Goal: Complete application form

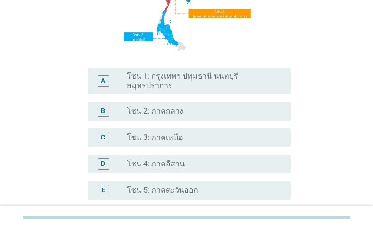
scroll to position [150, 0]
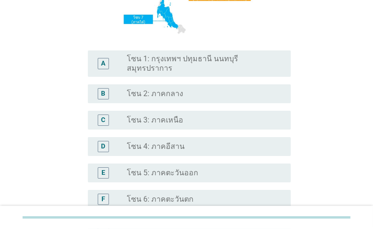
click at [145, 67] on label "โซน 1: กรุงเทพฯ ปทุมธานี นนทบุรี สมุทรปราการ" at bounding box center [201, 63] width 149 height 19
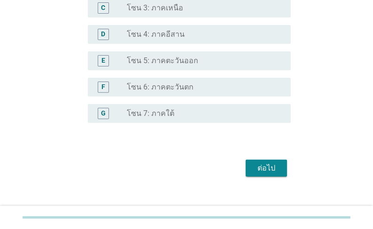
scroll to position [274, 0]
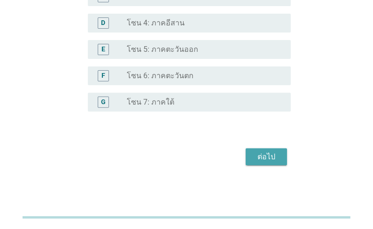
click at [264, 159] on div "ต่อไป" at bounding box center [266, 156] width 26 height 11
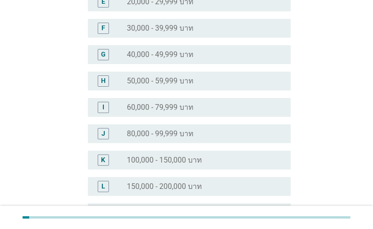
scroll to position [263, 0]
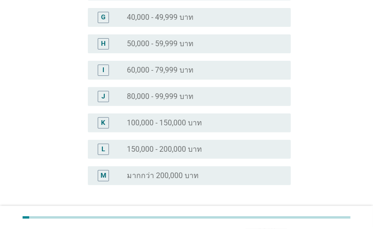
click at [202, 118] on label "100,000 - 150,000 บาท" at bounding box center [164, 122] width 75 height 9
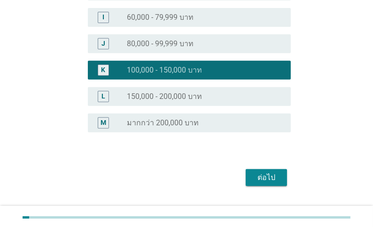
scroll to position [319, 0]
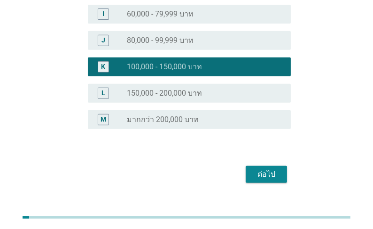
click at [271, 168] on div "ต่อไป" at bounding box center [266, 173] width 26 height 11
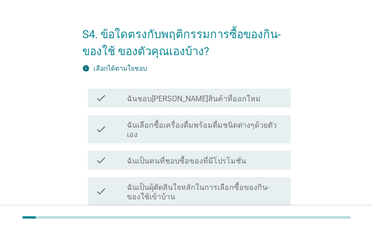
scroll to position [38, 0]
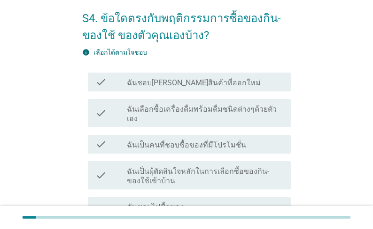
click at [206, 87] on label "ฉันชอบ[PERSON_NAME]สินค้าที่ออกใหม่" at bounding box center [194, 82] width 134 height 9
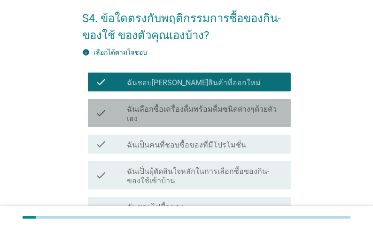
click at [178, 123] on label "ฉันเลือกซื้อเครื่องดื่มพร้อมดื่มชนิดต่างๆด้วยตัวเอง" at bounding box center [205, 113] width 157 height 19
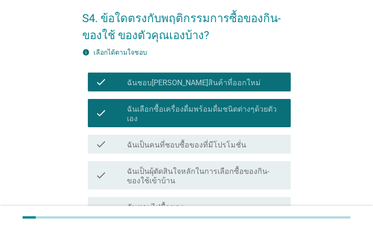
scroll to position [75, 0]
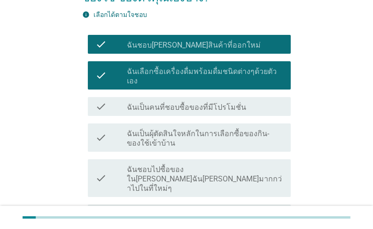
click at [217, 112] on label "ฉันเป็นคนที่ชอบซื้อของที่มีโปรโมชั่น" at bounding box center [186, 107] width 119 height 9
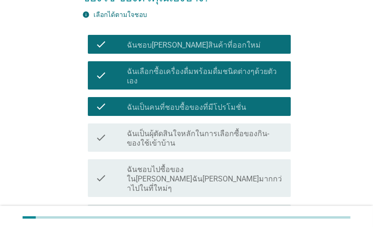
scroll to position [113, 0]
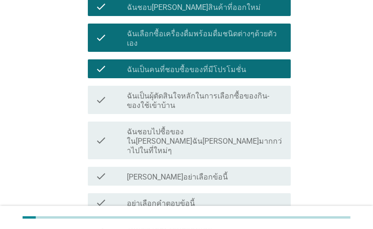
click at [218, 106] on label "ฉันเป็นผุ้ตัดสินใจหลักในการเลือกซื้อของกิน-ของใช้เข้าบ้าน" at bounding box center [205, 100] width 157 height 19
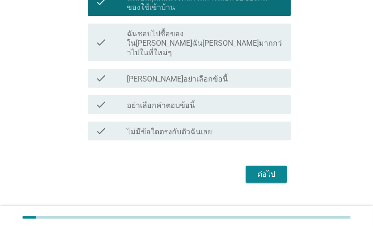
scroll to position [224, 0]
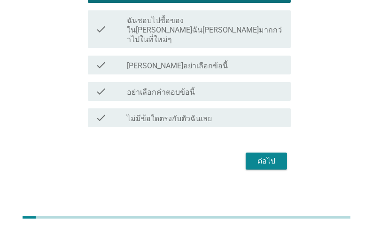
click at [260, 155] on div "ต่อไป" at bounding box center [266, 160] width 26 height 11
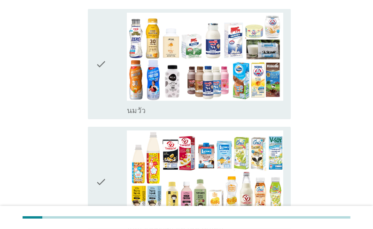
scroll to position [188, 0]
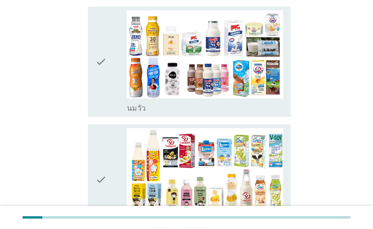
click at [146, 103] on label "นมวัว" at bounding box center [136, 107] width 19 height 9
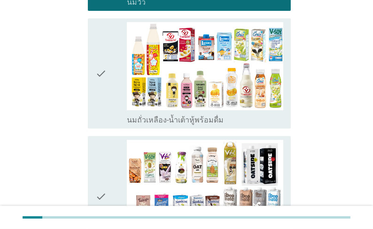
scroll to position [301, 0]
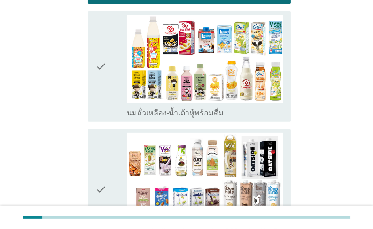
click at [147, 108] on label "นมถั่วเหลือง-น้ำเต้าหู้พร้อมดื่ม" at bounding box center [175, 112] width 97 height 9
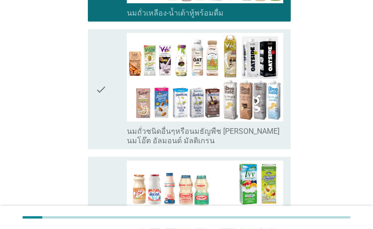
scroll to position [414, 0]
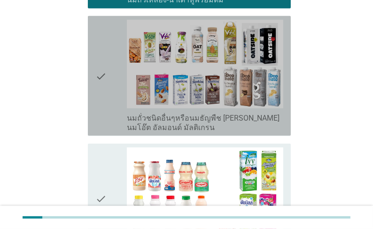
click at [149, 116] on label "นมถั่วชนิดอื่นๆหรือนมธัญพืช [PERSON_NAME] นมโอ๊ต อัลมอนด์ มัลติเกรน" at bounding box center [205, 122] width 157 height 19
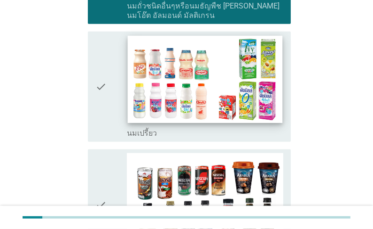
scroll to position [527, 0]
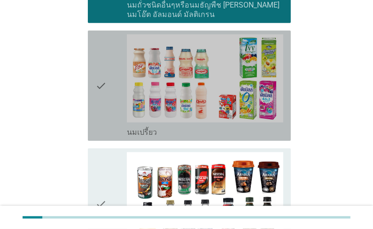
click at [148, 128] on label "นมเปรี้ยว" at bounding box center [142, 131] width 30 height 9
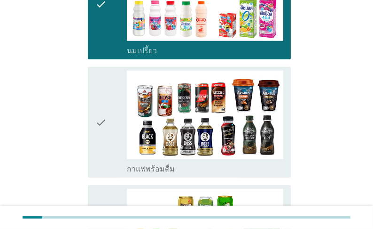
scroll to position [640, 0]
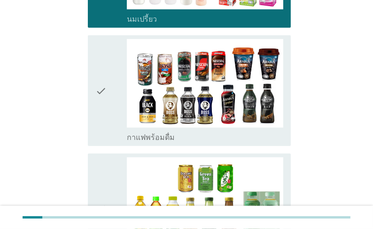
click at [151, 134] on label "กาแฟพร้อมดื่ม" at bounding box center [151, 137] width 48 height 9
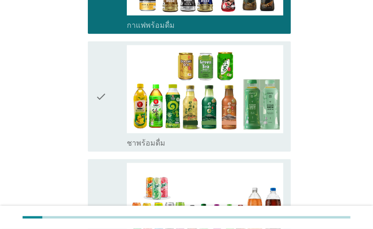
scroll to position [752, 0]
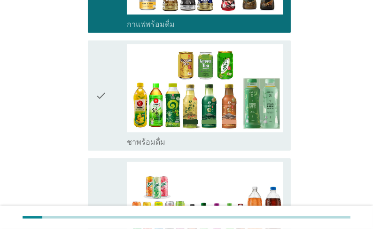
click at [152, 137] on label "ชาพร้อมดื่ม" at bounding box center [146, 141] width 39 height 9
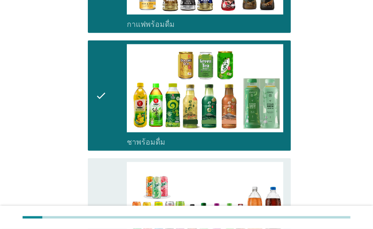
scroll to position [865, 0]
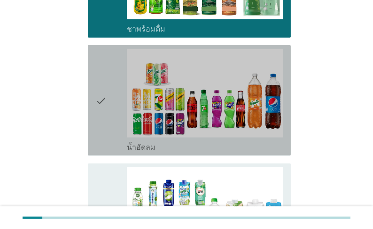
click at [151, 142] on label "น้ำอัดลม" at bounding box center [141, 146] width 29 height 9
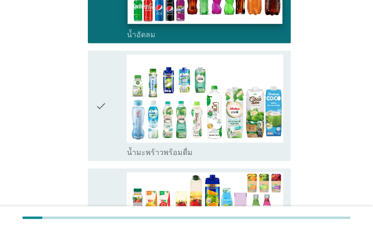
scroll to position [1016, 0]
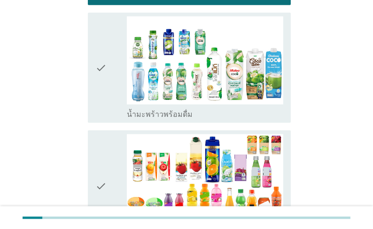
click at [166, 113] on label "น้ำมะพร้าวพร้อมดื่ม" at bounding box center [160, 114] width 66 height 9
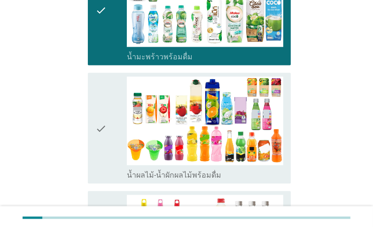
scroll to position [1129, 0]
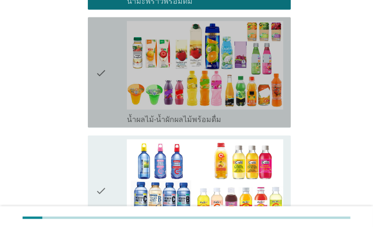
click at [157, 117] on label "น้ำผลไม้-น้ำผักผลไม้พร้อมดื่ม" at bounding box center [174, 119] width 95 height 9
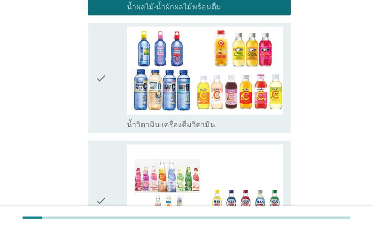
scroll to position [1241, 0]
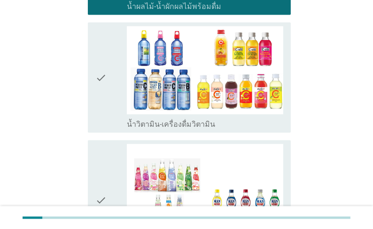
click at [152, 125] on label "น้ำวิตามิน-เครื่องดื่มวิตามิน" at bounding box center [171, 123] width 88 height 9
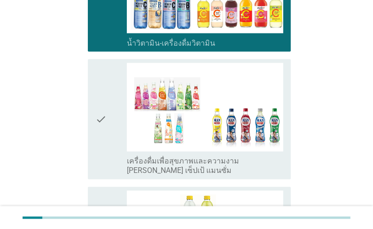
scroll to position [1354, 0]
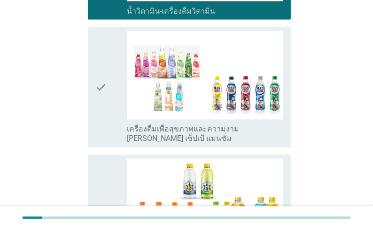
click at [149, 136] on label "เครื่องดื่มเพื่อสุขภาพและความงาม [PERSON_NAME] เซ็ปเป้ แมนซั่ม" at bounding box center [205, 134] width 157 height 19
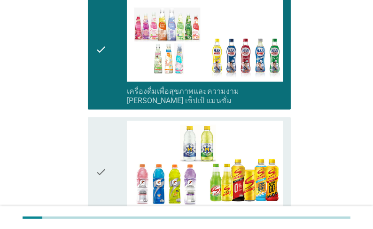
scroll to position [1429, 0]
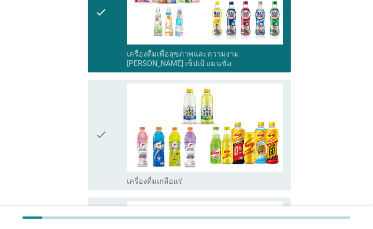
click at [145, 181] on label "เครื่องดื่มเกลือแร่" at bounding box center [154, 180] width 55 height 9
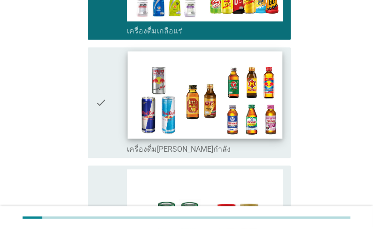
scroll to position [1580, 0]
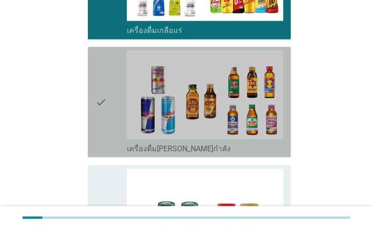
click at [160, 149] on label "เครื่องดื่ม[PERSON_NAME]กำลัง" at bounding box center [179, 148] width 104 height 9
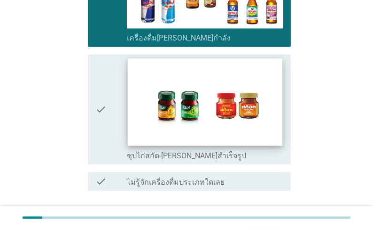
scroll to position [1693, 0]
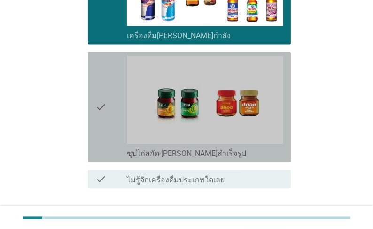
click at [164, 155] on label "ซุปไก่สกัด-[PERSON_NAME]สำเร็จรูป" at bounding box center [186, 153] width 119 height 9
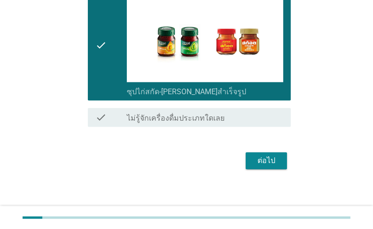
scroll to position [1761, 0]
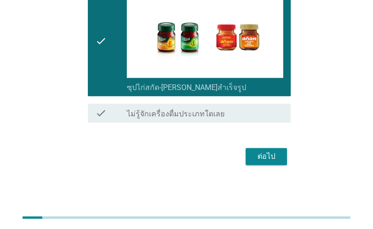
click at [269, 152] on div "ต่อไป" at bounding box center [266, 155] width 26 height 11
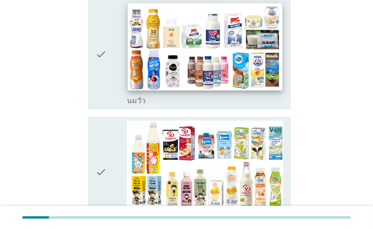
scroll to position [113, 0]
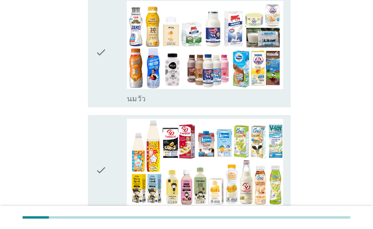
click at [136, 103] on label "นมวัว" at bounding box center [136, 98] width 19 height 9
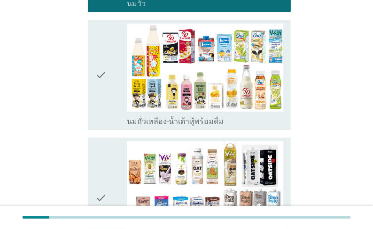
scroll to position [226, 0]
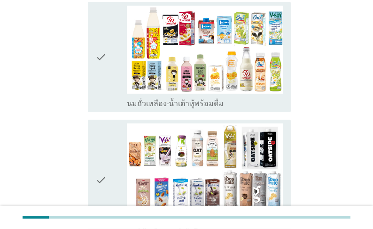
click at [133, 108] on label "นมถั่วเหลือง-น้ำเต้าหู้พร้อมดื่ม" at bounding box center [175, 103] width 97 height 9
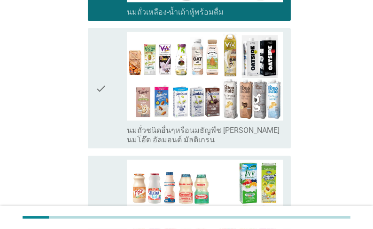
scroll to position [339, 0]
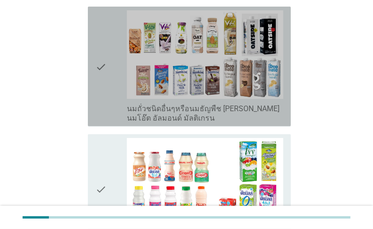
click at [131, 121] on label "นมถั่วชนิดอื่นๆหรือนมธัญพืช [PERSON_NAME] นมโอ๊ต อัลมอนด์ มัลติเกรน" at bounding box center [205, 113] width 157 height 19
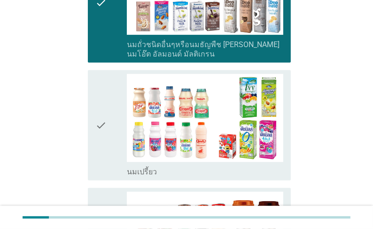
scroll to position [451, 0]
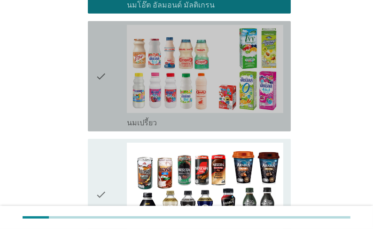
click at [127, 127] on label "นมเปรี้ยว" at bounding box center [142, 122] width 30 height 9
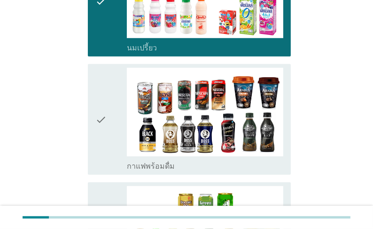
scroll to position [564, 0]
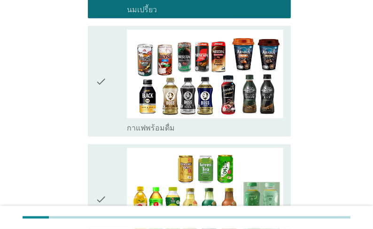
click at [128, 133] on label "กาแฟพร้อมดื่ม" at bounding box center [151, 127] width 48 height 9
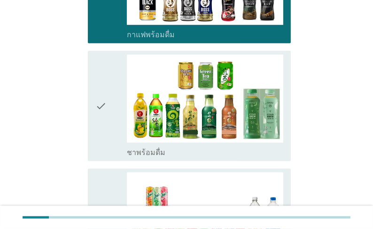
scroll to position [715, 0]
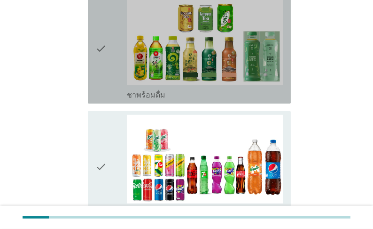
click at [146, 100] on label "ชาพร้อมดื่ม" at bounding box center [146, 94] width 39 height 9
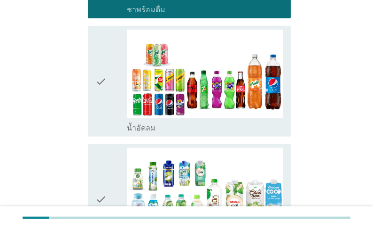
scroll to position [828, 0]
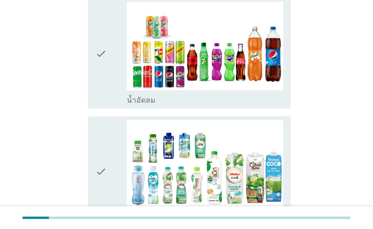
click at [144, 105] on label "น้ำอัดลม" at bounding box center [141, 99] width 29 height 9
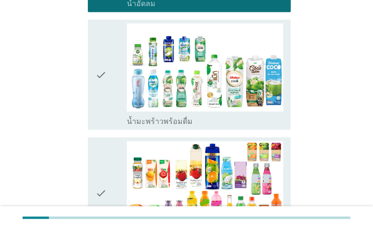
scroll to position [940, 0]
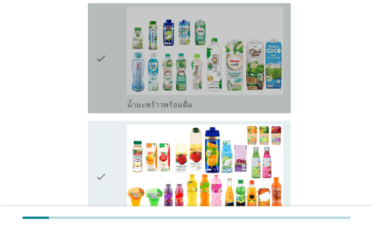
click at [145, 110] on label "น้ำมะพร้าวพร้อมดื่ม" at bounding box center [160, 104] width 66 height 9
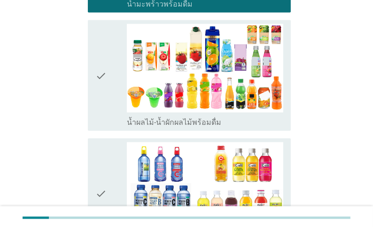
scroll to position [1053, 0]
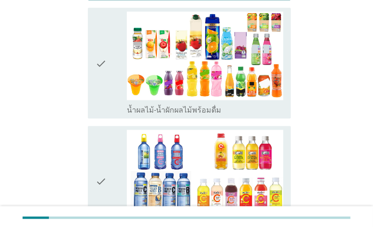
click at [143, 115] on label "น้ำผลไม้-น้ำผักผลไม้พร้อมดื่ม" at bounding box center [174, 109] width 95 height 9
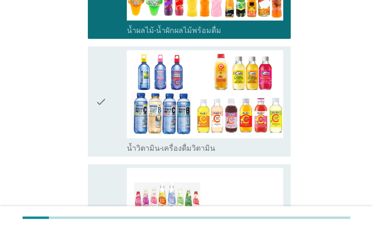
scroll to position [1166, 0]
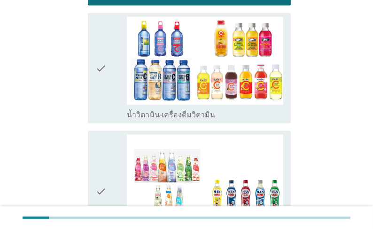
click at [144, 119] on label "น้ำวิตามิน-เครื่องดื่มวิตามิน" at bounding box center [171, 114] width 88 height 9
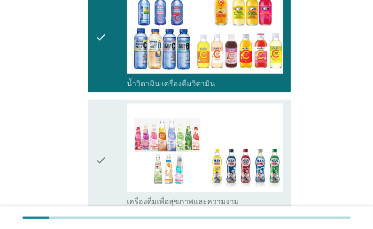
scroll to position [1279, 0]
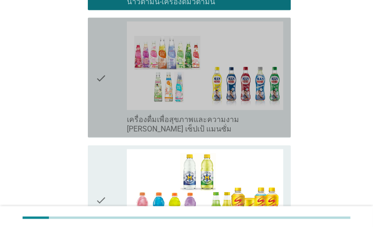
click at [143, 134] on label "เครื่องดื่มเพื่อสุขภาพและความงาม [PERSON_NAME] เซ็ปเป้ แมนซั่ม" at bounding box center [205, 124] width 157 height 19
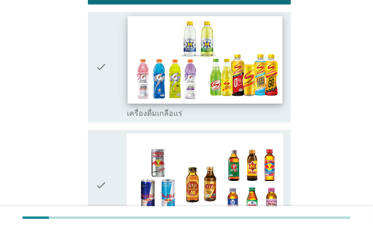
scroll to position [1429, 0]
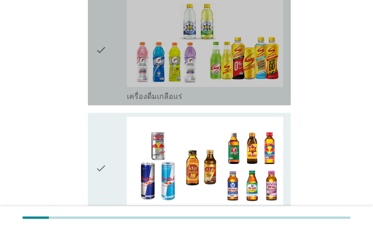
click at [153, 101] on label "เครื่องดื่มเกลือแร่" at bounding box center [154, 96] width 55 height 9
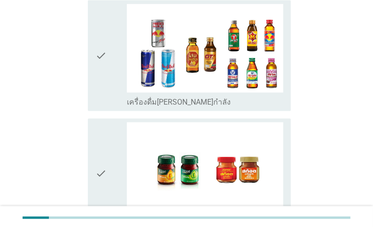
scroll to position [1542, 0]
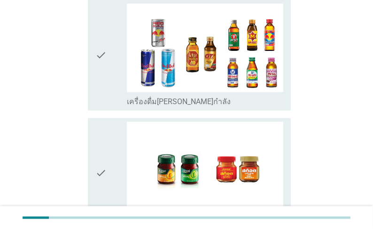
click at [152, 106] on label "เครื่องดื่ม[PERSON_NAME]กำลัง" at bounding box center [179, 101] width 104 height 9
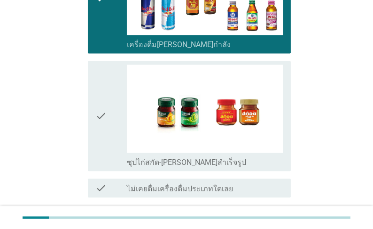
scroll to position [1618, 0]
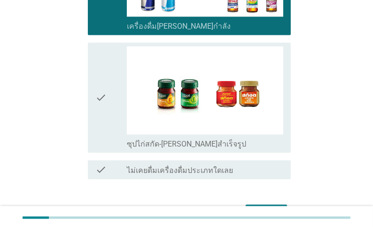
click at [148, 149] on label "ซุปไก่สกัด-[PERSON_NAME]สำเร็จรูป" at bounding box center [186, 143] width 119 height 9
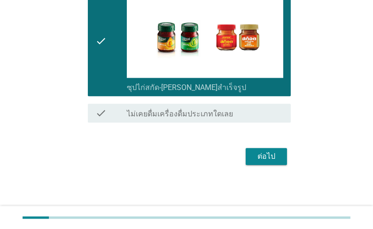
scroll to position [1693, 0]
click at [264, 157] on div "ต่อไป" at bounding box center [266, 155] width 26 height 11
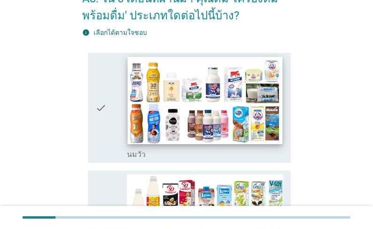
scroll to position [113, 0]
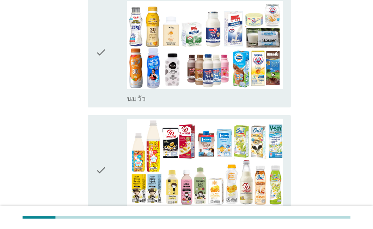
click at [139, 103] on label "นมวัว" at bounding box center [136, 98] width 19 height 9
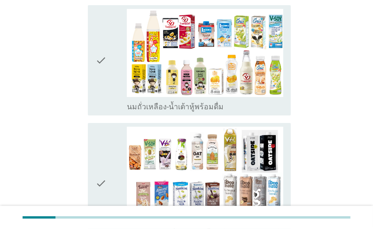
scroll to position [226, 0]
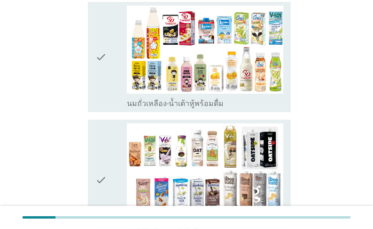
click at [141, 108] on label "นมถั่วเหลือง-น้ำเต้าหู้พร้อมดื่ม" at bounding box center [175, 103] width 97 height 9
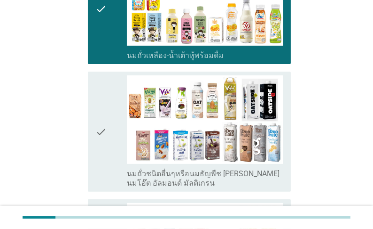
scroll to position [339, 0]
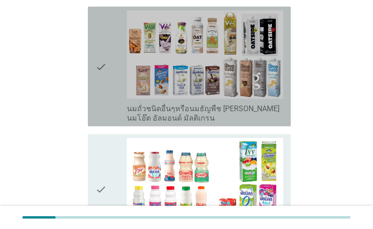
click at [141, 123] on label "นมถั่วชนิดอื่นๆหรือนมธัญพืช [PERSON_NAME] นมโอ๊ต อัลมอนด์ มัลติเกรน" at bounding box center [205, 113] width 157 height 19
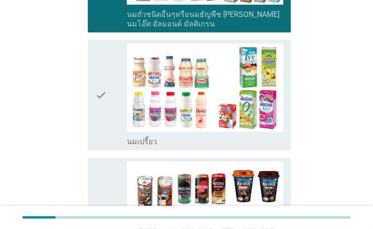
scroll to position [451, 0]
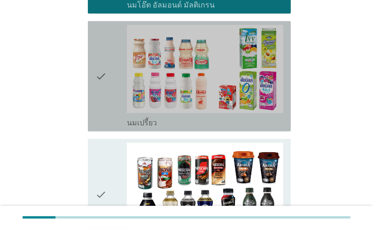
click at [145, 127] on label "นมเปรี้ยว" at bounding box center [142, 122] width 30 height 9
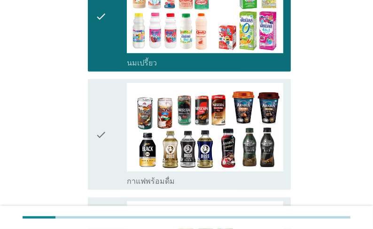
scroll to position [564, 0]
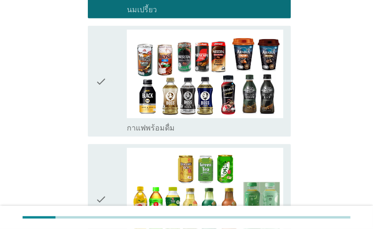
click at [147, 133] on label "กาแฟพร้อมดื่ม" at bounding box center [151, 127] width 48 height 9
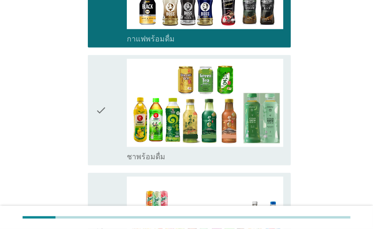
scroll to position [677, 0]
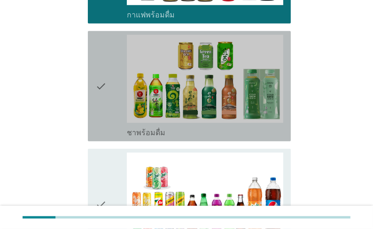
click at [147, 137] on label "ชาพร้อมดื่ม" at bounding box center [146, 132] width 39 height 9
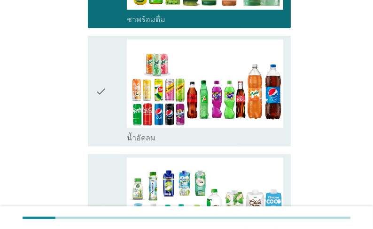
scroll to position [828, 0]
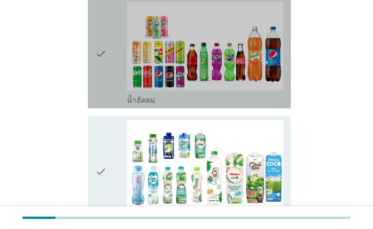
click at [146, 105] on label "น้ำอัดลม" at bounding box center [141, 99] width 29 height 9
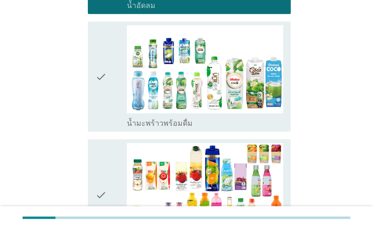
scroll to position [940, 0]
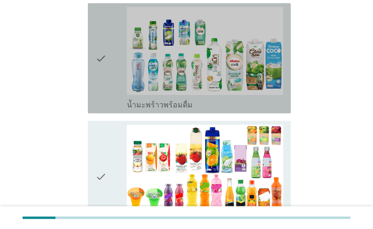
click at [146, 110] on label "น้ำมะพร้าวพร้อมดื่ม" at bounding box center [160, 104] width 66 height 9
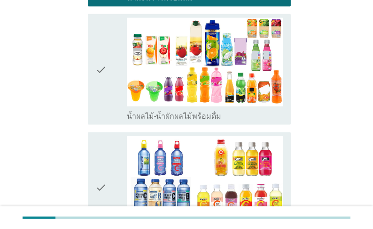
scroll to position [1053, 0]
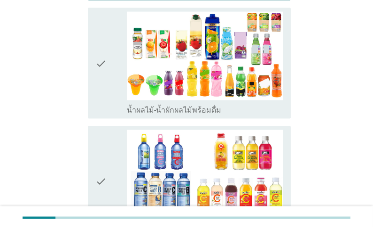
click at [150, 115] on label "น้ำผลไม้-น้ำผักผลไม้พร้อมดื่ม" at bounding box center [174, 109] width 95 height 9
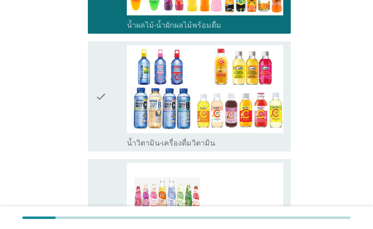
scroll to position [1166, 0]
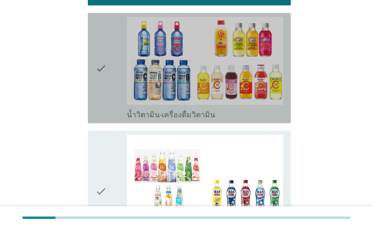
click at [151, 119] on label "น้ำวิตามิน-เครื่องดื่มวิตามิน" at bounding box center [171, 114] width 88 height 9
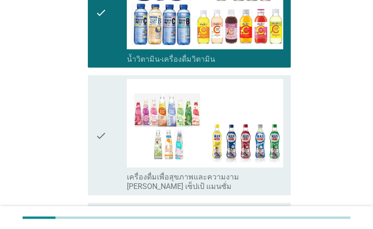
scroll to position [1279, 0]
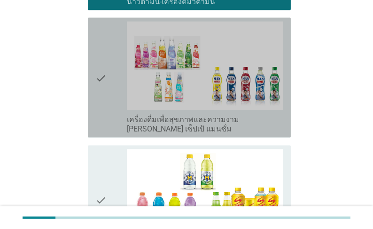
click at [149, 134] on label "เครื่องดื่มเพื่อสุขภาพและความงาม [PERSON_NAME] เซ็ปเป้ แมนซั่ม" at bounding box center [205, 124] width 157 height 19
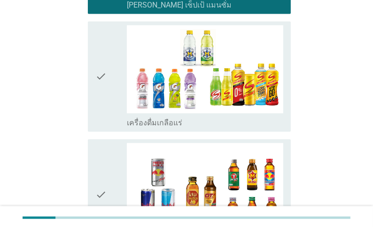
scroll to position [1429, 0]
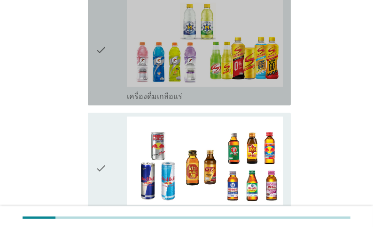
click at [170, 101] on label "เครื่องดื่มเกลือแร่" at bounding box center [154, 96] width 55 height 9
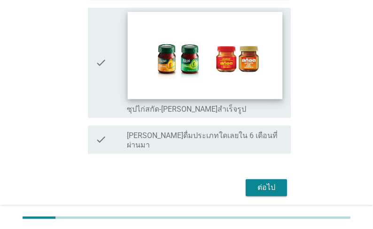
scroll to position [1655, 0]
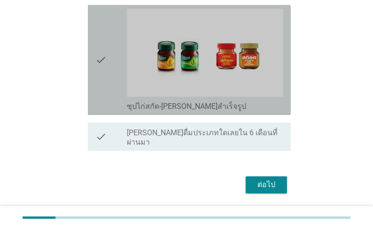
click at [166, 111] on label "ซุปไก่สกัด-[PERSON_NAME]สำเร็จรูป" at bounding box center [186, 106] width 119 height 9
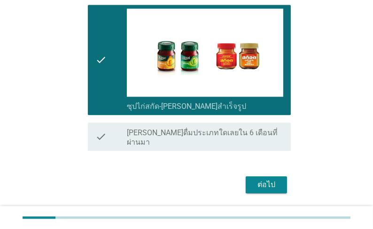
click at [257, 190] on div "ต่อไป" at bounding box center [266, 184] width 26 height 11
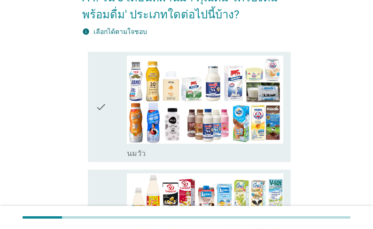
scroll to position [113, 0]
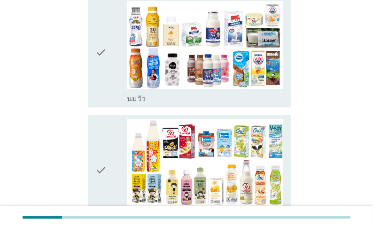
click at [132, 103] on label "นมวัว" at bounding box center [136, 98] width 19 height 9
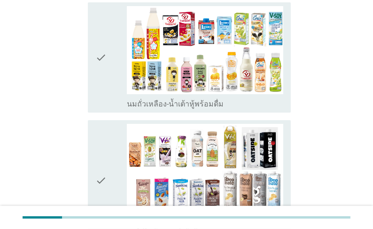
scroll to position [226, 0]
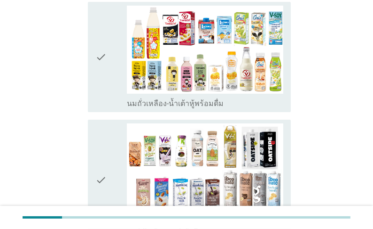
click at [137, 108] on label "นมถั่วเหลือง-น้ำเต้าหู้พร้อมดื่ม" at bounding box center [175, 103] width 97 height 9
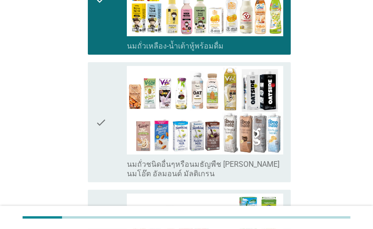
scroll to position [339, 0]
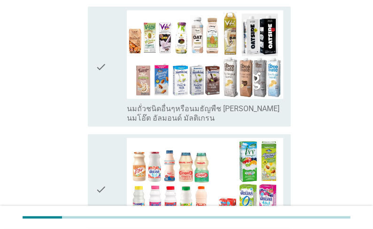
click at [140, 123] on label "นมถั่วชนิดอื่นๆหรือนมธัญพืช [PERSON_NAME] นมโอ๊ต อัลมอนด์ มัลติเกรน" at bounding box center [205, 113] width 157 height 19
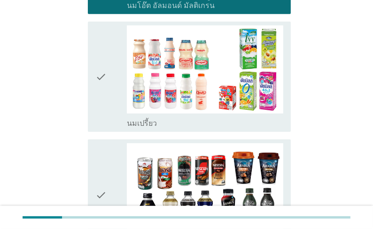
scroll to position [451, 0]
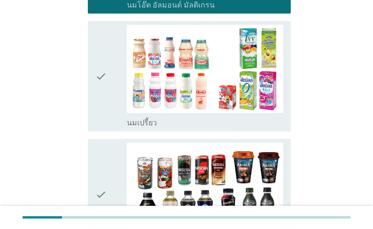
click at [143, 127] on label "นมเปรี้ยว" at bounding box center [142, 122] width 30 height 9
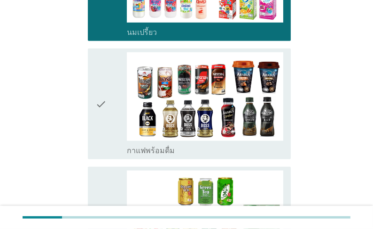
scroll to position [564, 0]
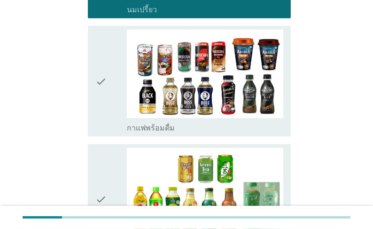
click at [142, 133] on label "กาแฟพร้อมดื่ม" at bounding box center [151, 127] width 48 height 9
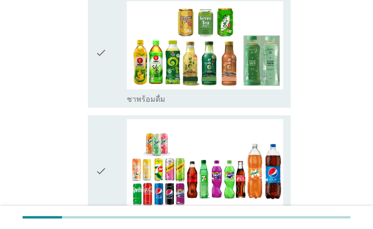
scroll to position [715, 0]
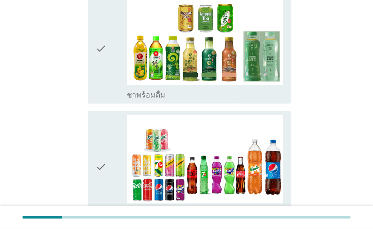
click at [151, 100] on label "ชาพร้อมดื่ม" at bounding box center [146, 94] width 39 height 9
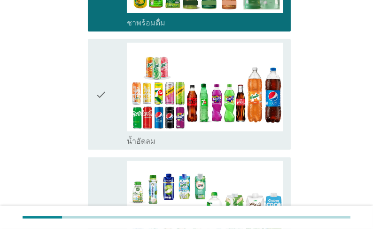
scroll to position [790, 0]
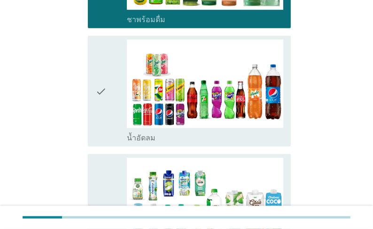
click at [139, 142] on label "น้ำอัดลม" at bounding box center [141, 137] width 29 height 9
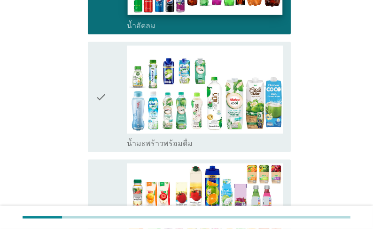
scroll to position [903, 0]
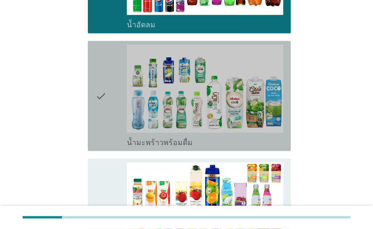
click at [152, 147] on label "น้ำมะพร้าวพร้อมดื่ม" at bounding box center [160, 142] width 66 height 9
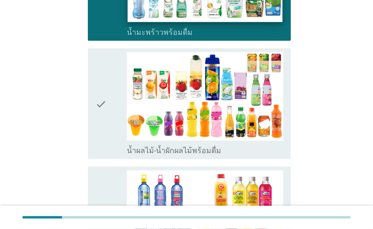
scroll to position [1016, 0]
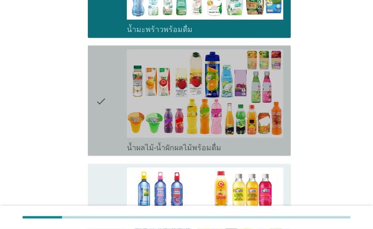
click at [153, 152] on label "น้ำผลไม้-น้ำผักผลไม้พร้อมดื่ม" at bounding box center [174, 147] width 95 height 9
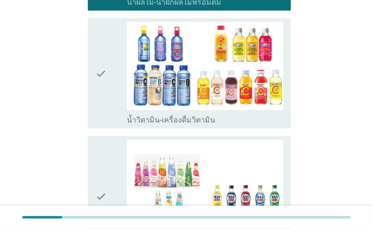
scroll to position [1166, 0]
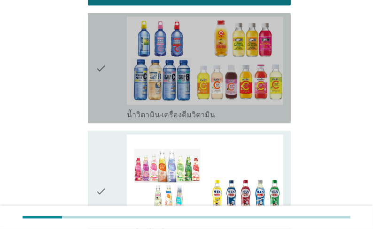
click at [158, 119] on label "น้ำวิตามิน-เครื่องดื่มวิตามิน" at bounding box center [171, 114] width 88 height 9
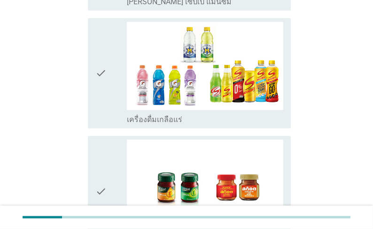
scroll to position [1429, 0]
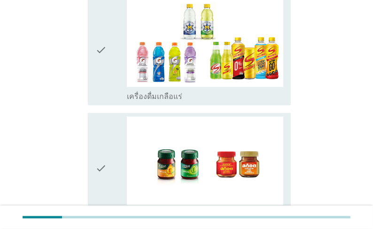
click at [163, 101] on label "เครื่องดื่มเกลือแร่" at bounding box center [154, 96] width 55 height 9
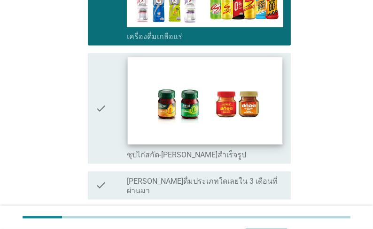
scroll to position [1505, 0]
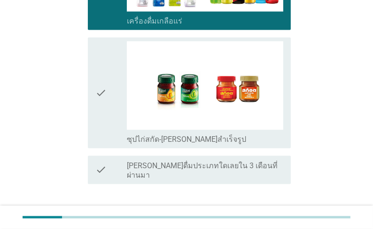
click at [162, 144] on label "ซุปไก่สกัด-[PERSON_NAME]สำเร็จรูป" at bounding box center [186, 138] width 119 height 9
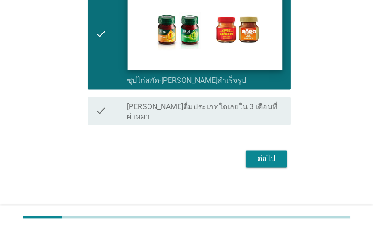
scroll to position [1583, 0]
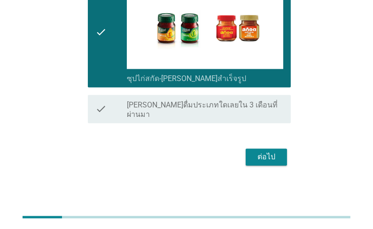
click at [264, 157] on div "ต่อไป" at bounding box center [266, 156] width 26 height 11
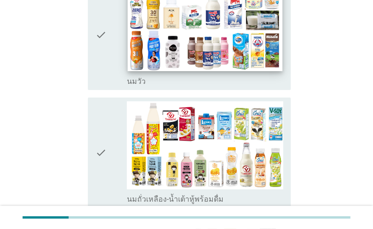
scroll to position [150, 0]
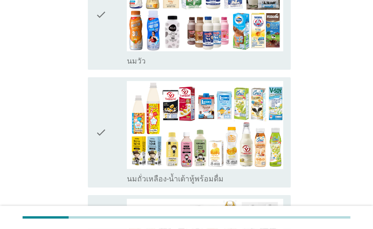
click at [135, 66] on label "นมวัว" at bounding box center [136, 60] width 19 height 9
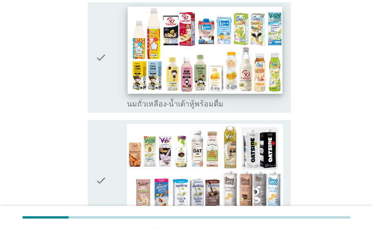
scroll to position [226, 0]
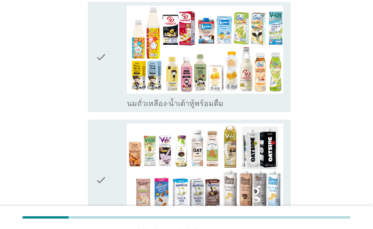
click at [147, 108] on label "นมถั่วเหลือง-น้ำเต้าหู้พร้อมดื่ม" at bounding box center [175, 103] width 97 height 9
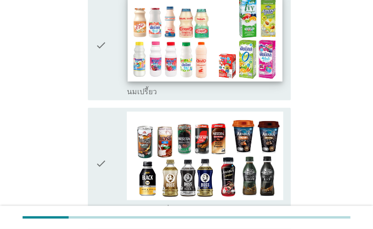
scroll to position [489, 0]
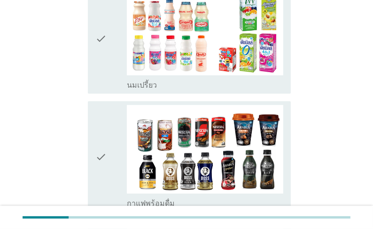
click at [149, 90] on label "นมเปรี้ยว" at bounding box center [142, 84] width 30 height 9
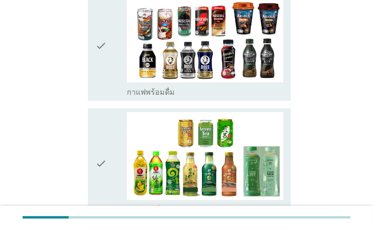
scroll to position [602, 0]
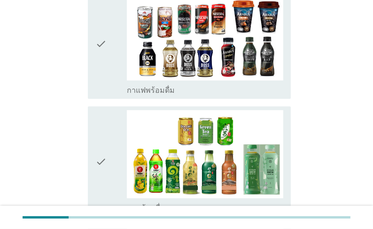
click at [149, 95] on label "กาแฟพร้อมดื่ม" at bounding box center [151, 90] width 48 height 9
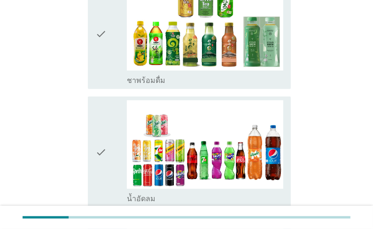
scroll to position [752, 0]
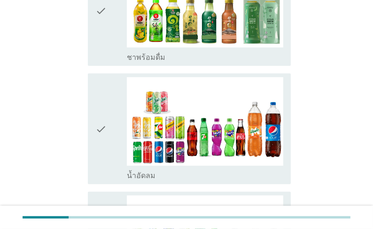
click at [153, 62] on label "ชาพร้อมดื่ม" at bounding box center [146, 57] width 39 height 9
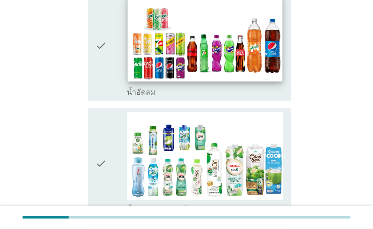
scroll to position [865, 0]
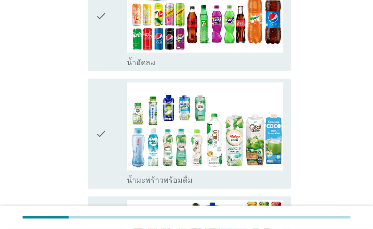
click at [150, 67] on label "น้ำอัดลม" at bounding box center [141, 62] width 29 height 9
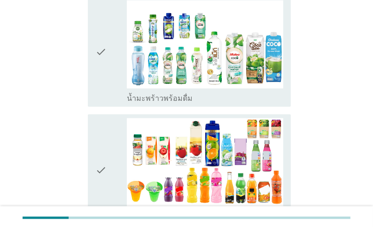
scroll to position [978, 0]
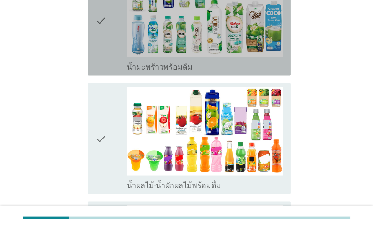
click at [152, 72] on label "น้ำมะพร้าวพร้อมดื่ม" at bounding box center [160, 67] width 66 height 9
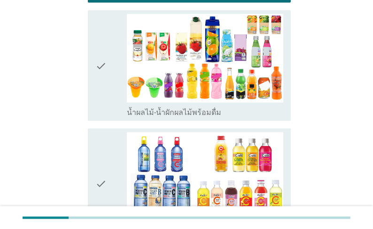
scroll to position [1053, 0]
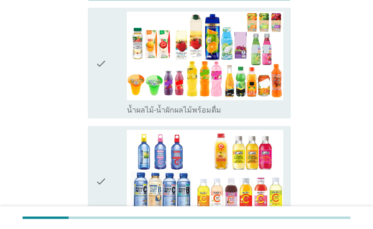
click at [138, 115] on label "น้ำผลไม้-น้ำผักผลไม้พร้อมดื่ม" at bounding box center [174, 109] width 95 height 9
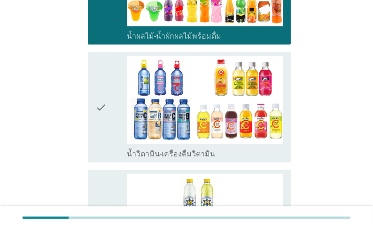
scroll to position [1129, 0]
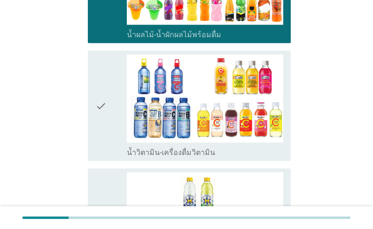
click at [140, 157] on label "น้ำวิตามิน-เครื่องดื่มวิตามิน" at bounding box center [171, 152] width 88 height 9
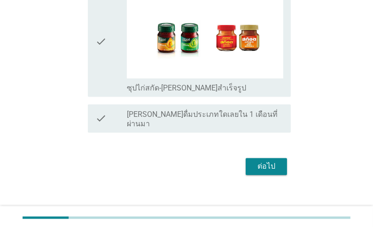
scroll to position [1429, 0]
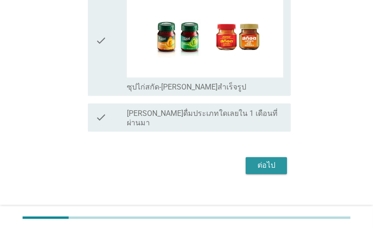
click at [274, 171] on div "ต่อไป" at bounding box center [266, 164] width 26 height 11
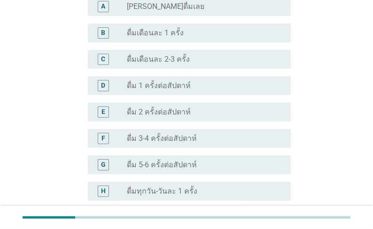
scroll to position [339, 0]
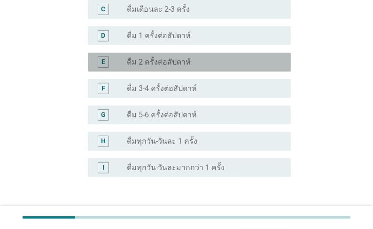
click at [153, 63] on label "ดื่ม 2 ครั้งต่อสัปดาห์" at bounding box center [159, 61] width 64 height 9
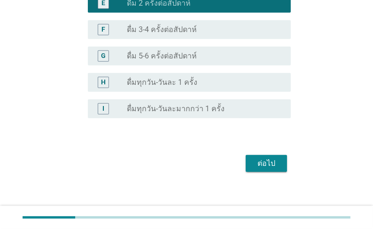
scroll to position [403, 0]
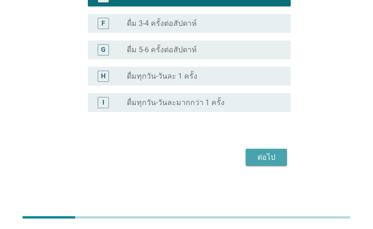
click at [263, 152] on div "ต่อไป" at bounding box center [266, 156] width 26 height 11
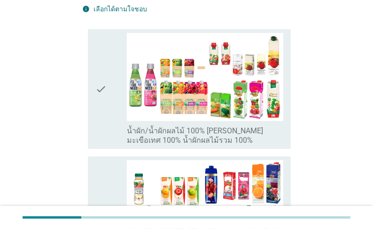
scroll to position [150, 0]
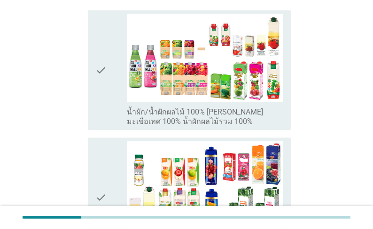
click at [212, 126] on label "น้ำผัก/น้ำผักผลไม้ 100% [PERSON_NAME] มะเขือเทศ 100% น้ำผักผลไม้รวม 100%" at bounding box center [205, 116] width 157 height 19
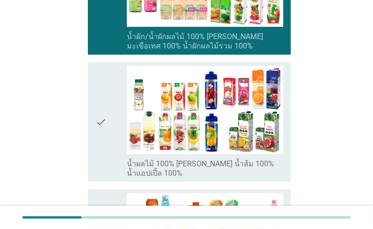
scroll to position [263, 0]
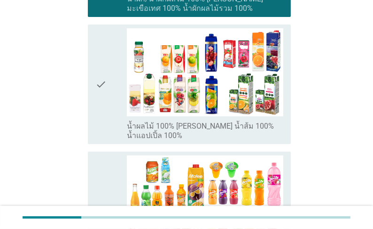
click at [161, 140] on label "น้ำผลไม้ 100% [PERSON_NAME] น้ำส้ม 100% น้ำแอปเปิ้ล 100%" at bounding box center [205, 130] width 157 height 19
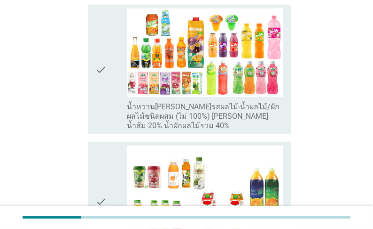
scroll to position [414, 0]
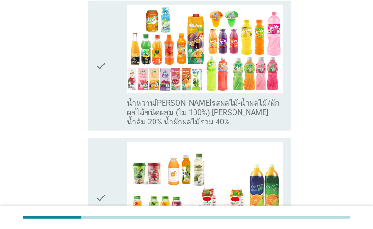
click at [207, 126] on label "น้ำหวาน[PERSON_NAME]รสผลไม้-น้ำผลไม้/ผักผลไม้ชนิดผสม (ไม่ 100%) [PERSON_NAME] น…" at bounding box center [205, 112] width 157 height 28
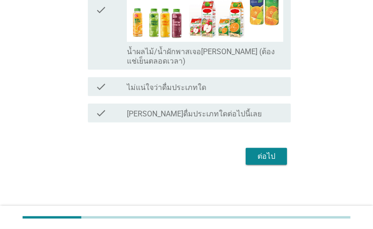
scroll to position [610, 0]
click at [263, 157] on div "ต่อไป" at bounding box center [266, 155] width 26 height 11
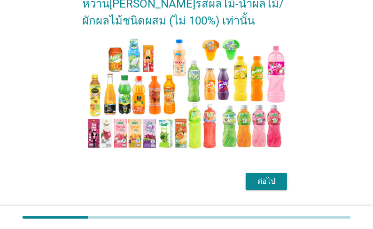
scroll to position [144, 0]
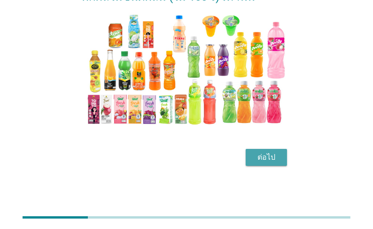
click at [269, 156] on div "ต่อไป" at bounding box center [266, 156] width 26 height 11
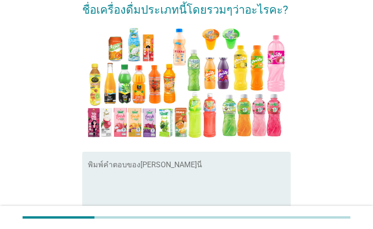
scroll to position [75, 0]
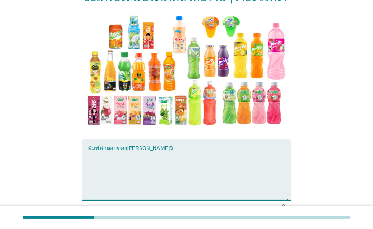
click at [134, 151] on textarea "พิมพ์คำตอบของคุณ ที่นี่" at bounding box center [189, 174] width 203 height 49
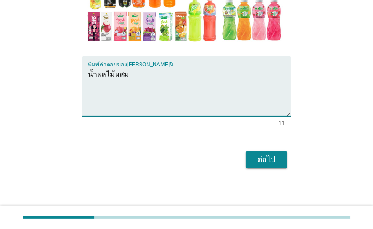
scroll to position [166, 0]
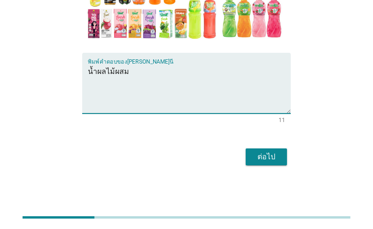
type textarea "น้ำผลไม้ผสม"
click at [266, 158] on div "ต่อไป" at bounding box center [266, 156] width 26 height 11
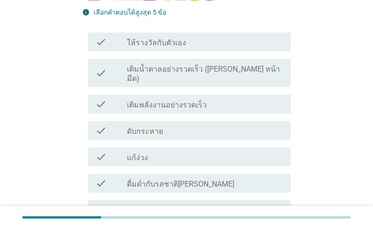
scroll to position [339, 0]
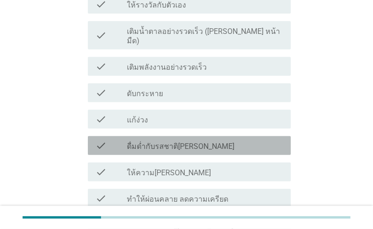
click at [166, 142] on label "ดื่มด่ำกับรสชาติ[PERSON_NAME]" at bounding box center [181, 146] width 108 height 9
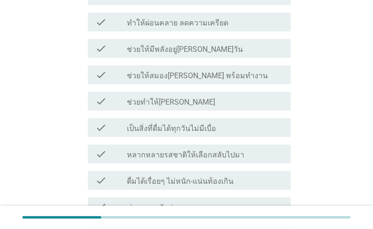
scroll to position [527, 0]
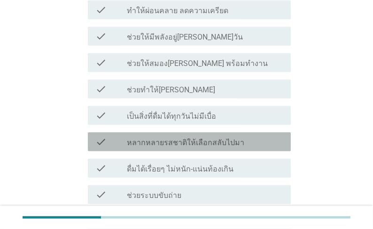
click at [189, 138] on label "หลากหลายรสชาติให้เลือกสลับไปมา" at bounding box center [186, 142] width 118 height 9
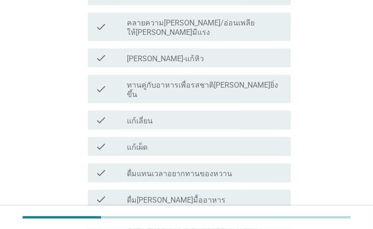
scroll to position [752, 0]
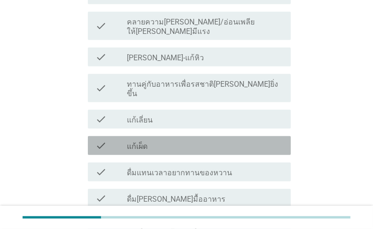
click at [177, 140] on div "check_box_outline_blank แก้เผ็ด" at bounding box center [205, 145] width 157 height 11
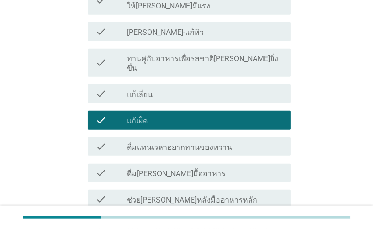
scroll to position [790, 0]
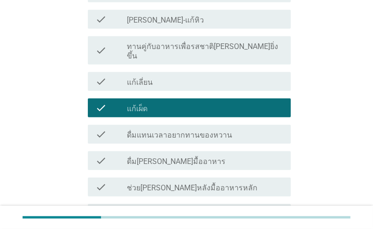
click at [177, 130] on label "ดื่มแทนเวลาอยากทานของหวาน" at bounding box center [179, 134] width 105 height 9
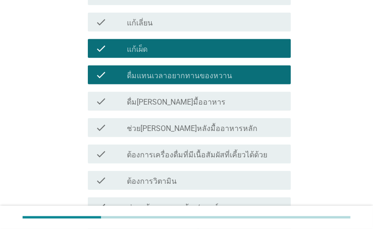
scroll to position [865, 0]
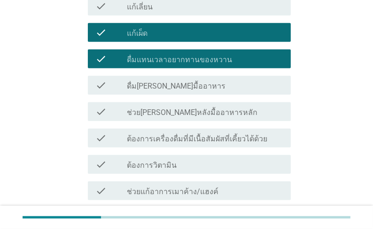
click at [174, 134] on label "ต้องการเครื่องดื่มที่มีเนื้อสัมผัสที่เคี้ยวได้ด้วย" at bounding box center [197, 138] width 141 height 9
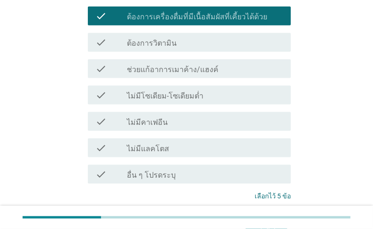
scroll to position [1016, 0]
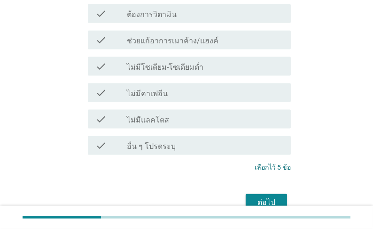
click at [268, 197] on div "ต่อไป" at bounding box center [266, 202] width 26 height 11
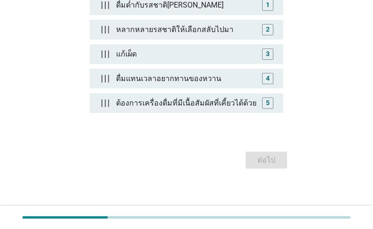
scroll to position [301, 0]
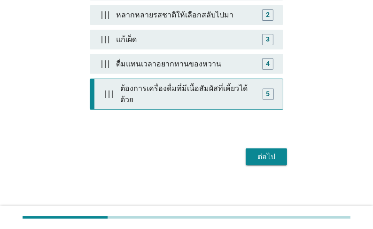
click at [207, 109] on div "ต้องการเครื่องดื่มที่มีเนื้อสัมผัสที่เคี้ยวได้ด้วย" at bounding box center [189, 94] width 144 height 30
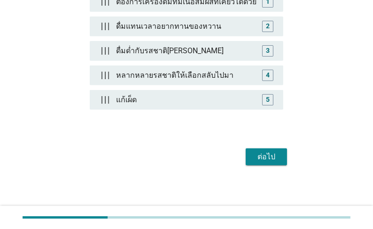
scroll to position [359, 0]
click at [271, 157] on div "ต่อไป" at bounding box center [266, 156] width 26 height 11
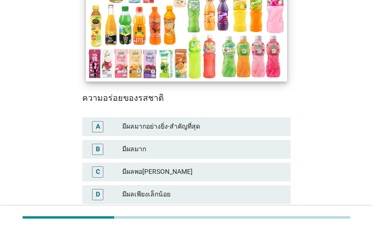
scroll to position [150, 0]
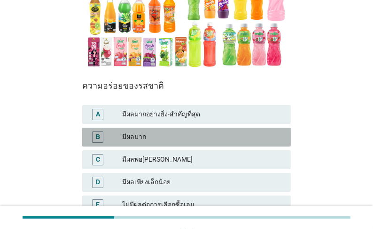
click at [160, 142] on div "มีผลมาก" at bounding box center [202, 136] width 161 height 11
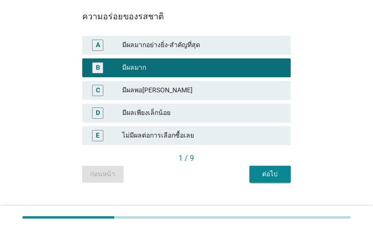
scroll to position [262, 0]
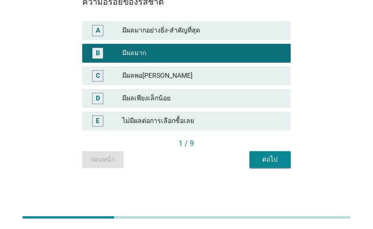
click at [269, 159] on div "ต่อไป" at bounding box center [270, 159] width 26 height 10
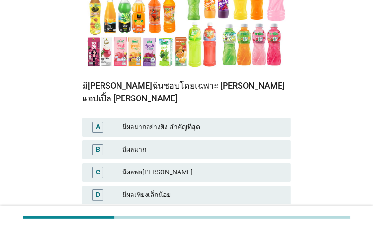
scroll to position [188, 0]
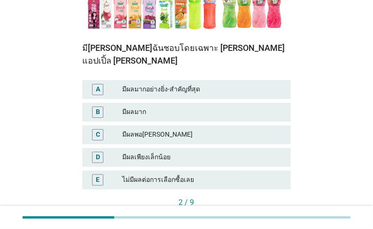
click at [158, 140] on div "มีผลพอ[PERSON_NAME]" at bounding box center [202, 134] width 161 height 11
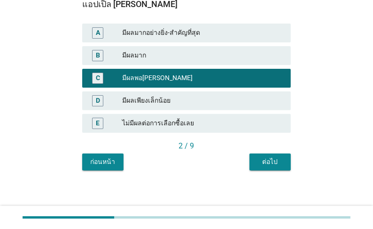
scroll to position [277, 0]
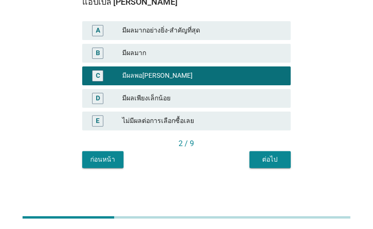
click at [274, 158] on div "ต่อไป" at bounding box center [270, 159] width 26 height 10
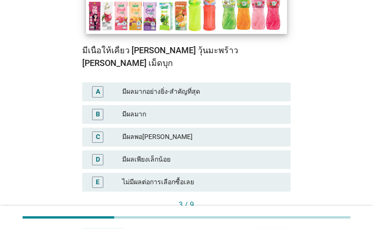
scroll to position [188, 0]
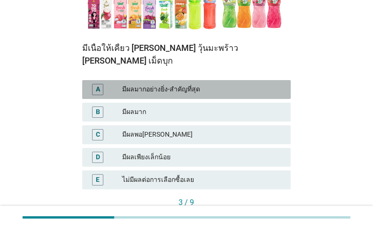
click at [194, 84] on div "มีผลมากอย่างยิ่ง-สำคัญที่สุด" at bounding box center [202, 89] width 161 height 11
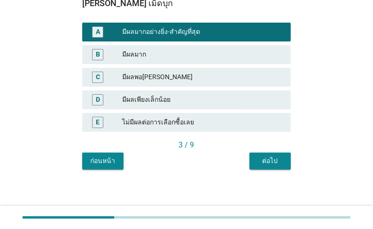
scroll to position [262, 0]
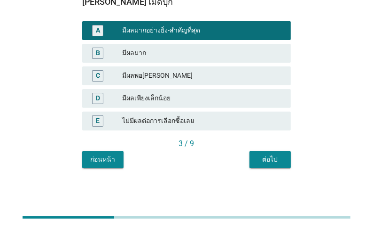
click at [275, 161] on div "ต่อไป" at bounding box center [270, 159] width 26 height 10
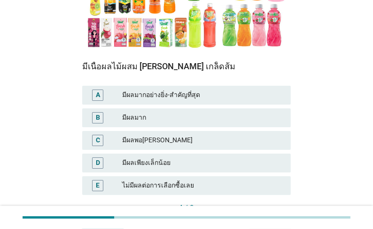
scroll to position [188, 0]
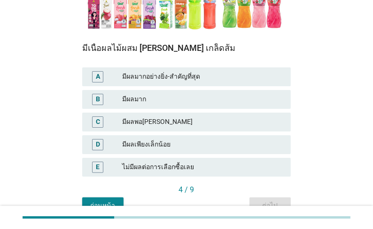
click at [166, 127] on div "มีผลพอ[PERSON_NAME]" at bounding box center [202, 121] width 161 height 11
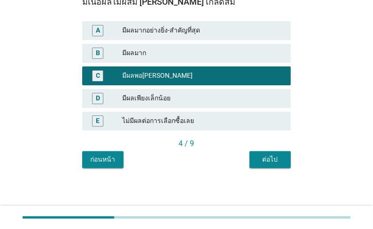
scroll to position [262, 0]
click at [267, 162] on div "ต่อไป" at bounding box center [270, 159] width 26 height 10
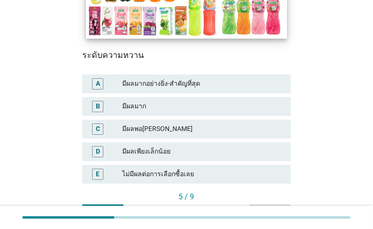
scroll to position [188, 0]
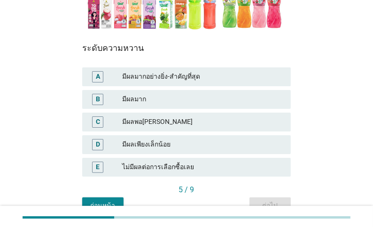
click at [176, 127] on div "มีผลพอ[PERSON_NAME]" at bounding box center [202, 121] width 161 height 11
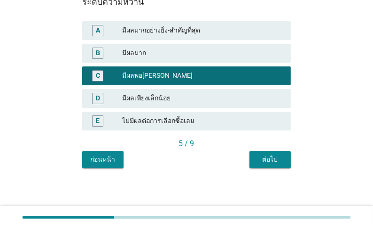
scroll to position [262, 0]
click at [265, 162] on div "ต่อไป" at bounding box center [270, 159] width 26 height 10
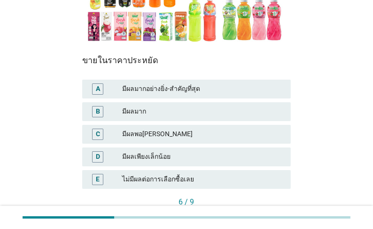
scroll to position [188, 0]
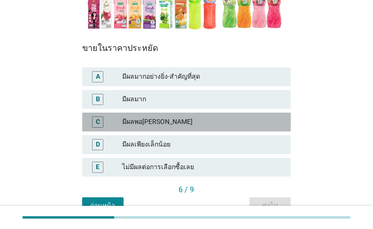
click at [158, 127] on div "มีผลพอ[PERSON_NAME]" at bounding box center [202, 121] width 161 height 11
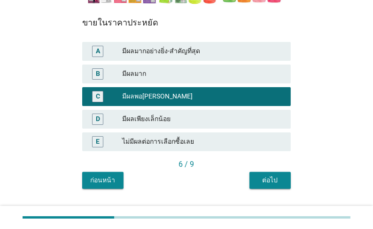
scroll to position [262, 0]
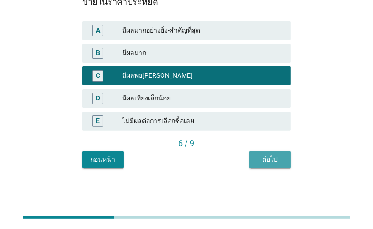
click at [275, 158] on div "ต่อไป" at bounding box center [270, 159] width 26 height 10
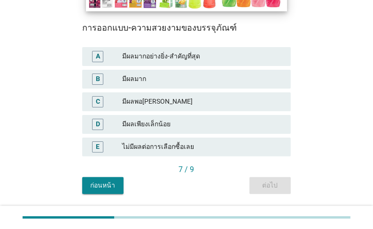
scroll to position [226, 0]
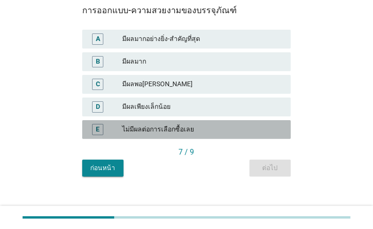
click at [188, 135] on div "ไม่มีผลต่อการเลือกซื้อเลย" at bounding box center [202, 129] width 161 height 11
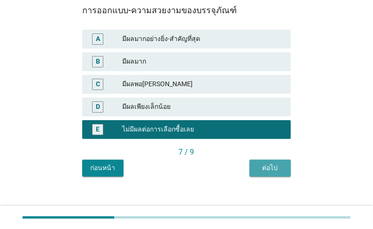
click at [270, 173] on div "ต่อไป" at bounding box center [270, 168] width 26 height 10
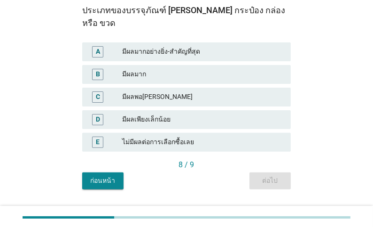
click at [177, 103] on div "มีผลพอ[PERSON_NAME]" at bounding box center [202, 96] width 161 height 11
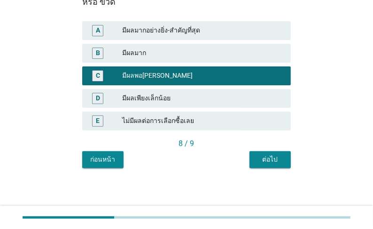
scroll to position [277, 0]
click at [278, 160] on div "ต่อไป" at bounding box center [270, 159] width 26 height 10
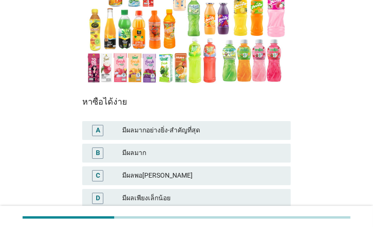
scroll to position [150, 0]
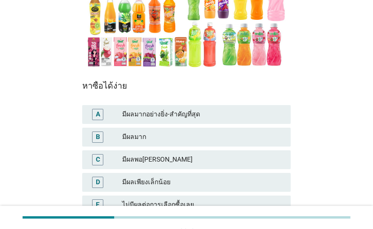
click at [171, 142] on div "มีผลมาก" at bounding box center [202, 136] width 161 height 11
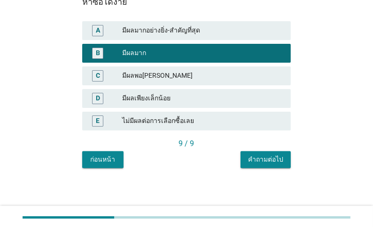
scroll to position [262, 0]
click at [259, 159] on div "คำถามต่อไป" at bounding box center [265, 159] width 35 height 10
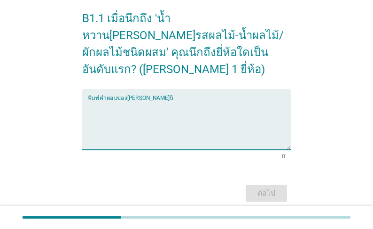
click at [122, 118] on textarea "พิมพ์คำตอบของคุณ ที่นี่" at bounding box center [189, 124] width 203 height 49
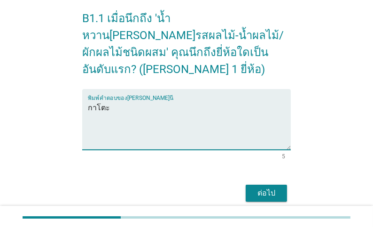
type textarea "กาโตะ"
click at [277, 187] on div "ต่อไป" at bounding box center [266, 192] width 26 height 11
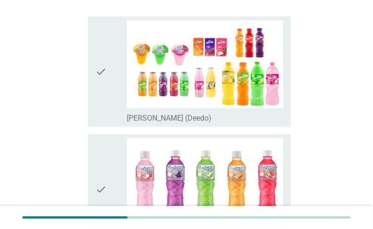
scroll to position [150, 0]
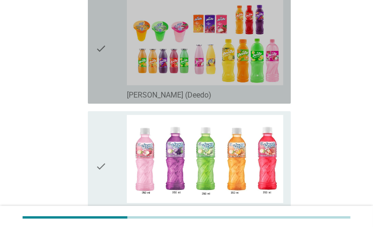
click at [162, 97] on label "[PERSON_NAME] (Deedo)" at bounding box center [169, 94] width 85 height 9
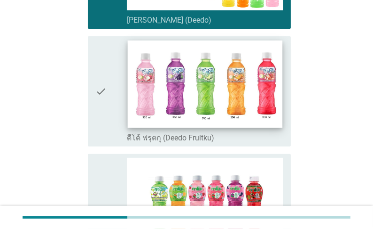
scroll to position [226, 0]
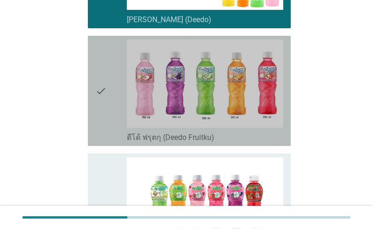
click at [160, 146] on div "check check_box_outline_blank ดีโด้ ฟรุตกุ (Deedo Fruitku)" at bounding box center [189, 91] width 203 height 110
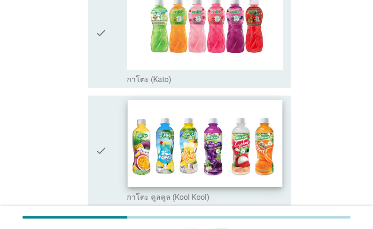
scroll to position [414, 0]
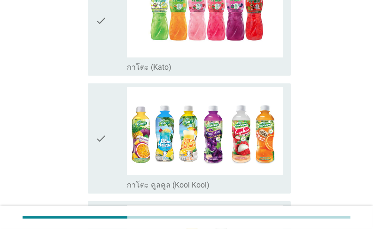
click at [164, 72] on label "กาโตะ (Kato)" at bounding box center [149, 67] width 45 height 9
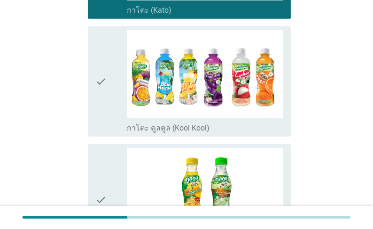
scroll to position [489, 0]
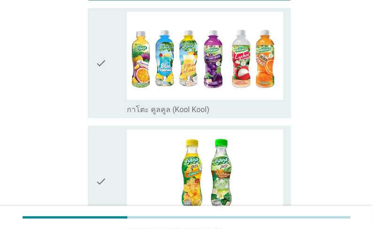
click at [158, 114] on label "กาโตะ คูลคูล (Kool Kool)" at bounding box center [168, 109] width 83 height 9
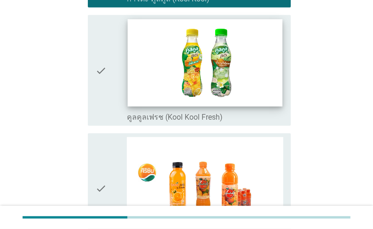
scroll to position [602, 0]
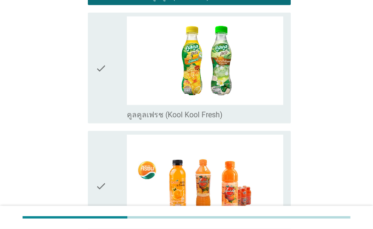
click at [169, 119] on label "คูลคูลเฟรช (Kool Kool Fresh)" at bounding box center [175, 114] width 96 height 9
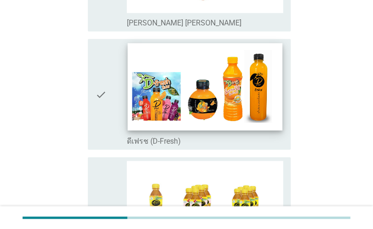
scroll to position [828, 0]
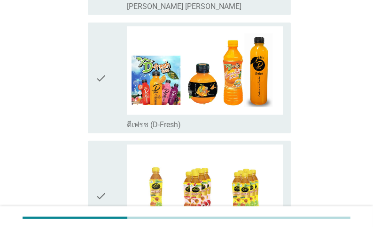
click at [154, 129] on label "ดีเฟรช (D-Fresh)" at bounding box center [154, 124] width 54 height 9
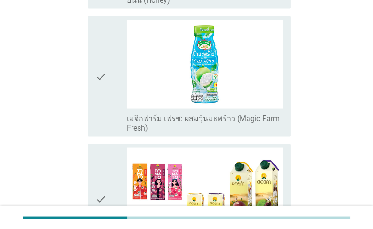
scroll to position [1091, 0]
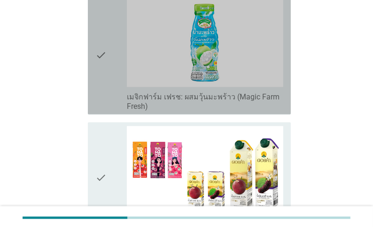
click at [154, 111] on label "เมจิกฟาร์ม เฟรช: ผสมวุ้นมะพร้าว (Magic Farm Fresh)" at bounding box center [205, 101] width 157 height 19
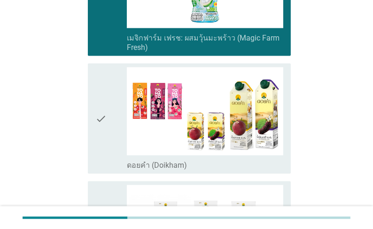
scroll to position [1166, 0]
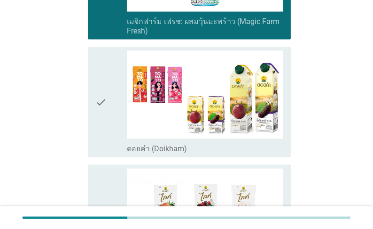
click at [144, 153] on label "ดอยคำ (Doikham)" at bounding box center [157, 148] width 60 height 9
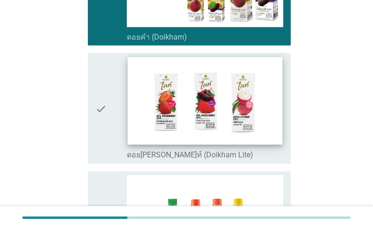
scroll to position [1279, 0]
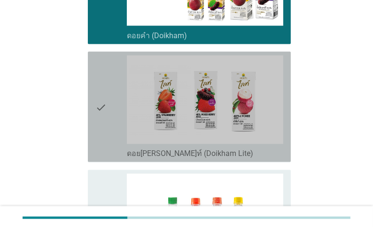
click at [146, 158] on label "ดอย[PERSON_NAME]ท์ (Doikham Lite)" at bounding box center [190, 153] width 126 height 9
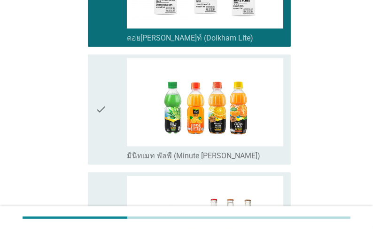
scroll to position [1429, 0]
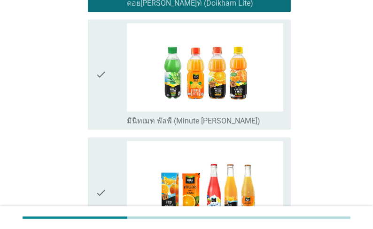
click at [156, 126] on label "มินิทเมท พัลพี (Minute [PERSON_NAME])" at bounding box center [194, 120] width 134 height 9
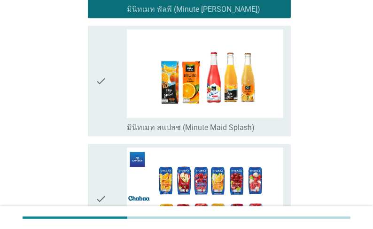
scroll to position [1542, 0]
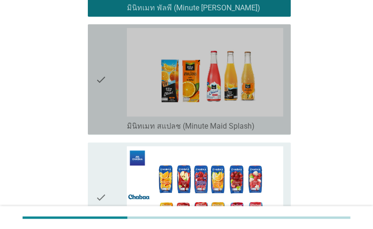
click at [157, 131] on label "มินิทเมท สแปลช (Minute Maid Splash)" at bounding box center [191, 125] width 128 height 9
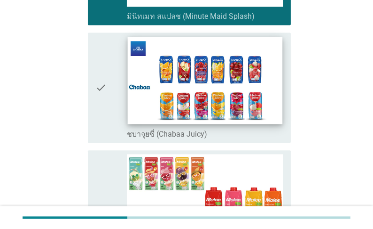
scroll to position [1655, 0]
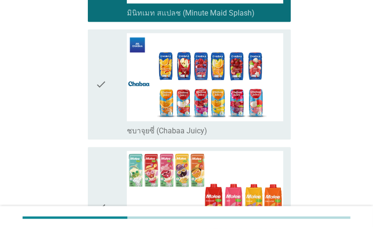
click at [151, 135] on label "ชบาจุยซี่ (Chabaa Juicy)" at bounding box center [167, 130] width 80 height 9
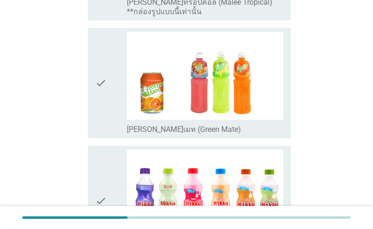
scroll to position [1919, 0]
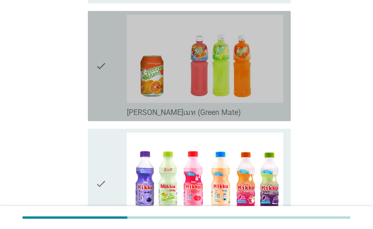
click at [158, 117] on label "[PERSON_NAME]เมท (Green Mate)" at bounding box center [184, 112] width 114 height 9
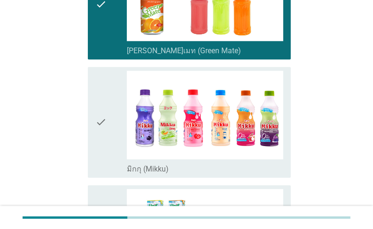
scroll to position [2069, 0]
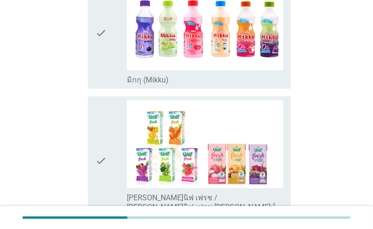
click at [162, 85] on label "มิกกุ (Mikku)" at bounding box center [148, 79] width 42 height 9
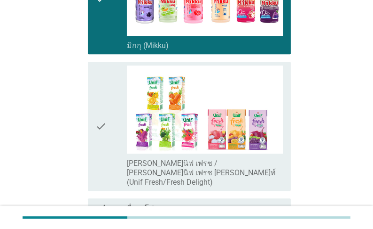
scroll to position [2182, 0]
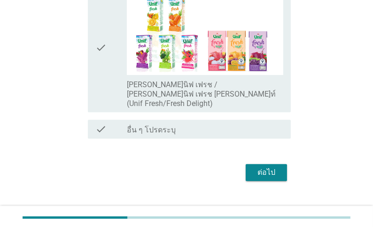
click at [158, 108] on label "[PERSON_NAME]นิฟ เฟรช / [PERSON_NAME]นิฟ เฟรช [PERSON_NAME]ท์ (Unif Fresh/Fresh…" at bounding box center [205, 94] width 157 height 28
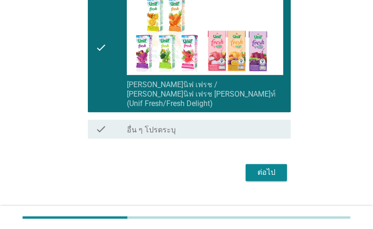
click at [259, 178] on div "ต่อไป" at bounding box center [266, 171] width 26 height 11
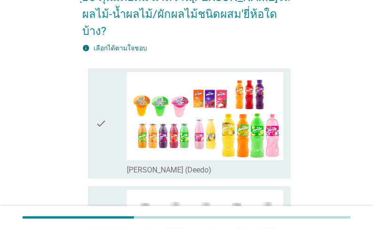
scroll to position [113, 0]
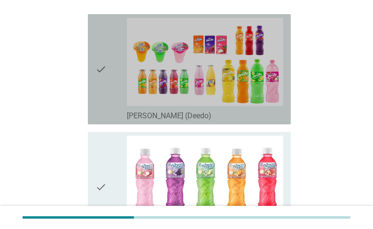
click at [158, 111] on label "[PERSON_NAME] (Deedo)" at bounding box center [169, 115] width 85 height 9
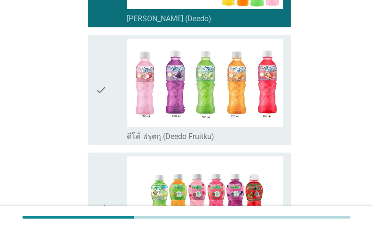
scroll to position [226, 0]
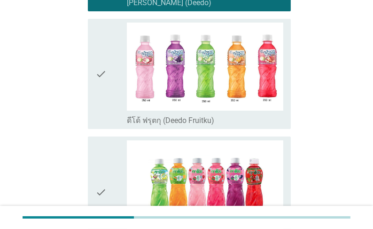
click at [151, 116] on label "ดีโด้ ฟรุตกุ (Deedo Fruitku)" at bounding box center [170, 120] width 87 height 9
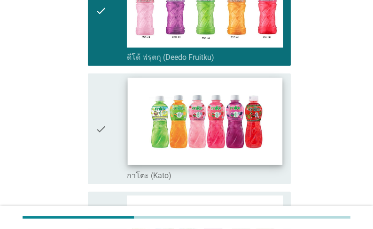
scroll to position [301, 0]
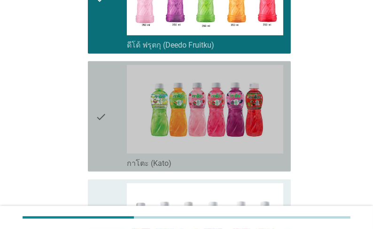
click at [143, 158] on label "กาโตะ (Kato)" at bounding box center [149, 162] width 45 height 9
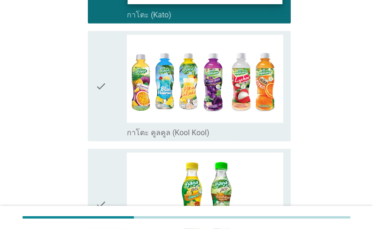
scroll to position [451, 0]
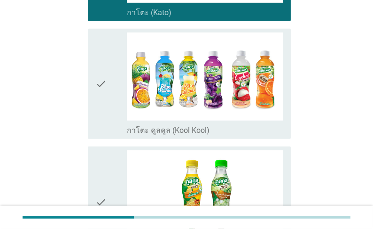
click at [151, 126] on label "กาโตะ คูลคูล (Kool Kool)" at bounding box center [168, 130] width 83 height 9
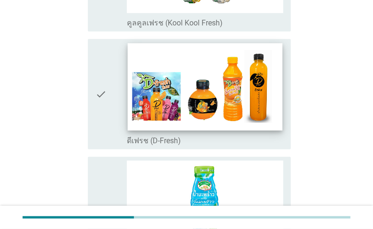
scroll to position [677, 0]
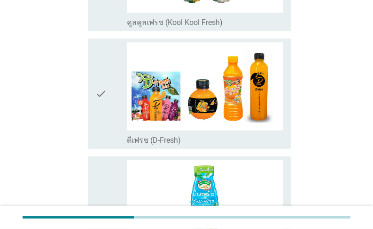
click at [150, 139] on label "ดีเฟรช (D-Fresh)" at bounding box center [154, 139] width 54 height 9
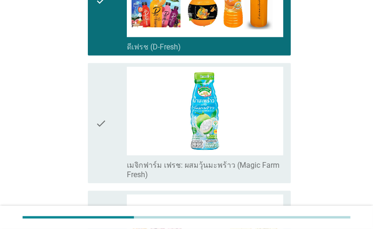
scroll to position [790, 0]
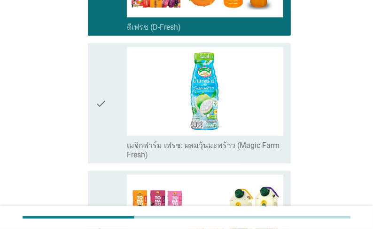
click at [160, 143] on label "เมจิกฟาร์ม เฟรช: ผสมวุ้นมะพร้าว (Magic Farm Fresh)" at bounding box center [205, 150] width 157 height 19
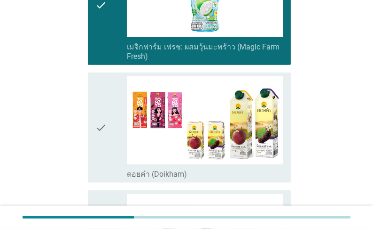
scroll to position [903, 0]
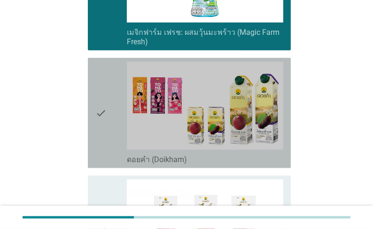
click at [156, 146] on div "check_box_outline_blank ดอยคำ (Doikham)" at bounding box center [205, 113] width 157 height 103
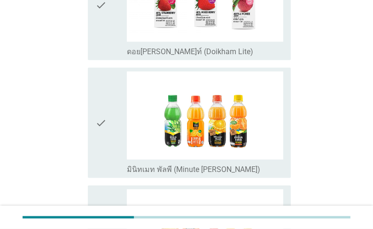
scroll to position [1166, 0]
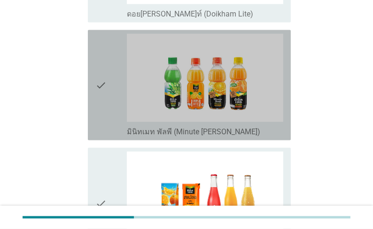
click at [162, 131] on label "มินิทเมท พัลพี (Minute [PERSON_NAME])" at bounding box center [194, 131] width 134 height 9
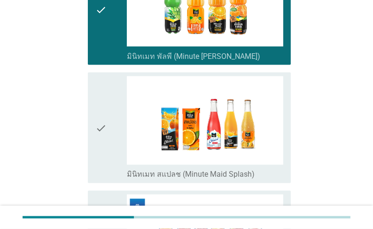
scroll to position [1317, 0]
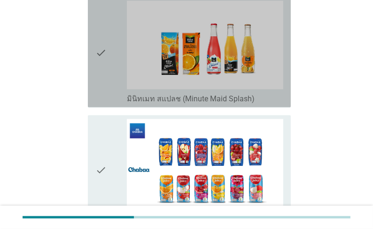
click at [155, 104] on label "มินิทเมท สแปลช (Minute Maid Splash)" at bounding box center [191, 99] width 128 height 9
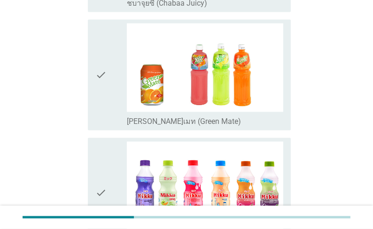
scroll to position [1542, 0]
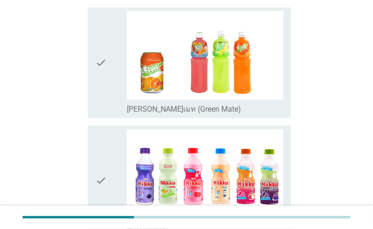
click at [151, 114] on label "[PERSON_NAME]เมท (Green Mate)" at bounding box center [184, 108] width 114 height 9
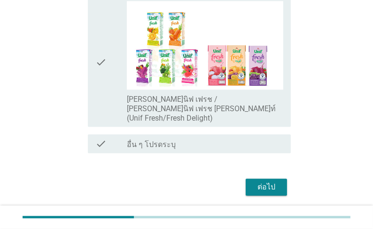
scroll to position [1806, 0]
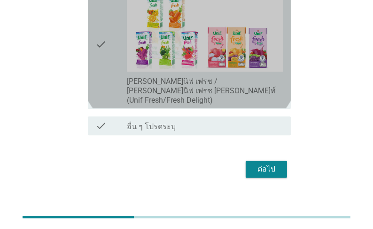
click at [167, 99] on label "[PERSON_NAME]นิฟ เฟรช / [PERSON_NAME]นิฟ เฟรช [PERSON_NAME]ท์ (Unif Fresh/Fresh…" at bounding box center [205, 91] width 157 height 28
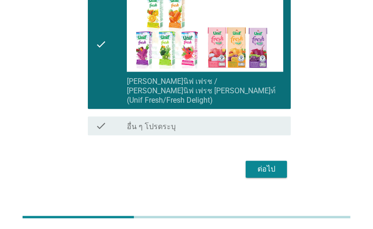
click at [269, 173] on div "ต่อไป" at bounding box center [266, 168] width 26 height 11
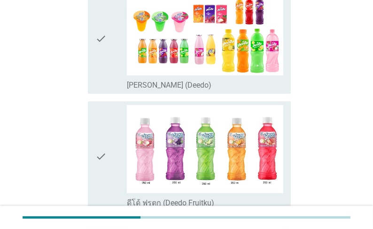
scroll to position [150, 0]
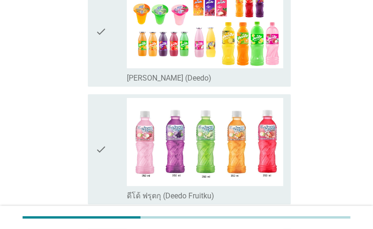
click at [170, 87] on div "check check_box [PERSON_NAME] (Deedo)" at bounding box center [189, 31] width 203 height 110
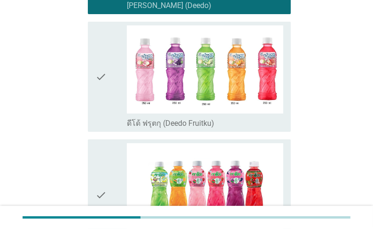
scroll to position [263, 0]
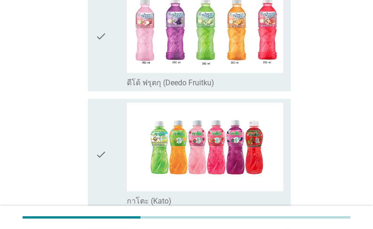
click at [170, 87] on label "ดีโด้ ฟรุตกุ (Deedo Fruitku)" at bounding box center [170, 82] width 87 height 9
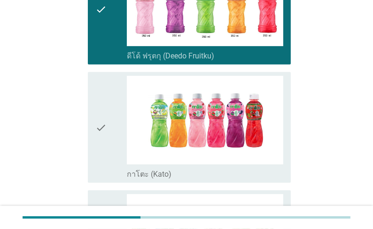
scroll to position [376, 0]
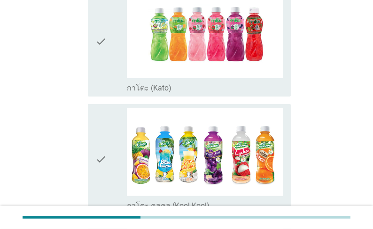
click at [163, 93] on label "กาโตะ (Kato)" at bounding box center [149, 87] width 45 height 9
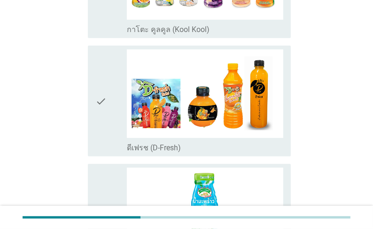
scroll to position [564, 0]
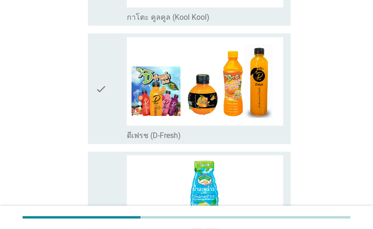
click at [155, 140] on label "ดีเฟรช (D-Fresh)" at bounding box center [154, 135] width 54 height 9
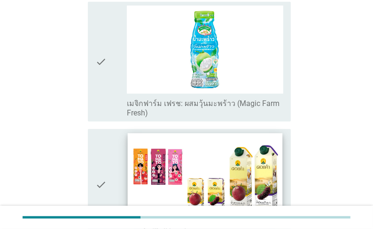
scroll to position [715, 0]
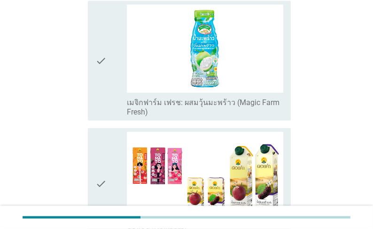
click at [159, 117] on label "เมจิกฟาร์ม เฟรช: ผสมวุ้นมะพร้าว (Magic Farm Fresh)" at bounding box center [205, 107] width 157 height 19
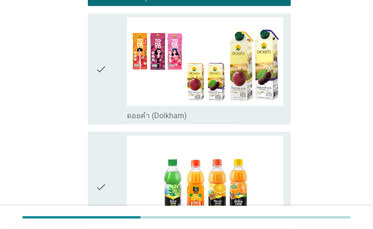
scroll to position [865, 0]
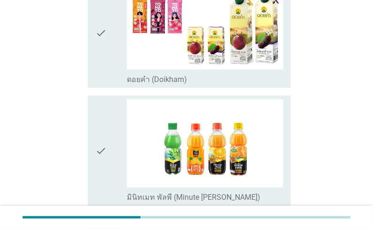
click at [156, 84] on label "ดอยคำ (Doikham)" at bounding box center [157, 79] width 60 height 9
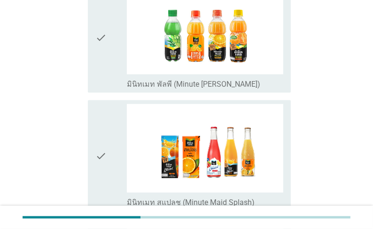
click at [159, 89] on label "มินิทเมท พัลพี (Minute [PERSON_NAME])" at bounding box center [194, 83] width 134 height 9
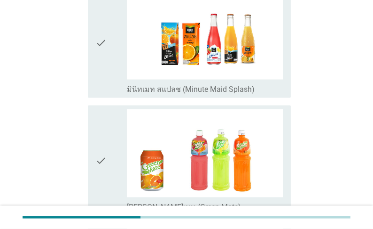
click at [159, 94] on label "มินิทเมท สแปลช (Minute Maid Splash)" at bounding box center [191, 89] width 128 height 9
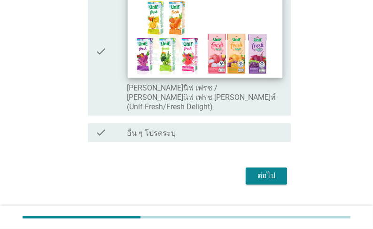
scroll to position [1363, 0]
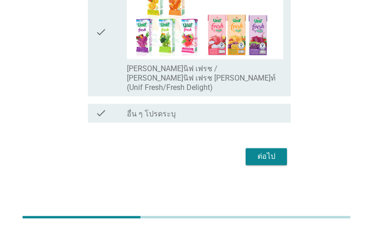
click at [259, 155] on div "ต่อไป" at bounding box center [266, 156] width 26 height 11
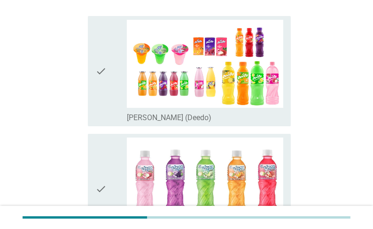
scroll to position [113, 0]
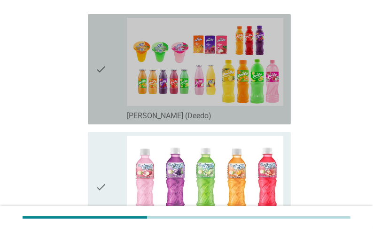
click at [177, 120] on label "[PERSON_NAME] (Deedo)" at bounding box center [169, 115] width 85 height 9
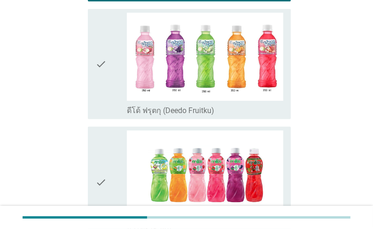
scroll to position [263, 0]
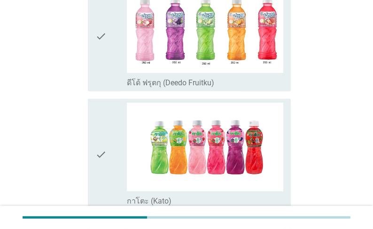
click at [176, 87] on label "ดีโด้ ฟรุตกุ (Deedo Fruitku)" at bounding box center [170, 82] width 87 height 9
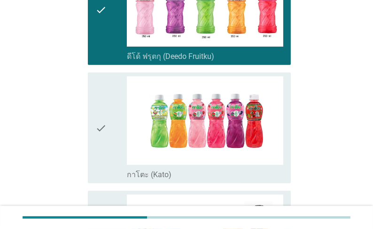
scroll to position [376, 0]
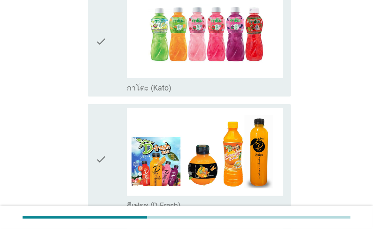
click at [172, 93] on label "กาโตะ (Kato)" at bounding box center [149, 87] width 45 height 9
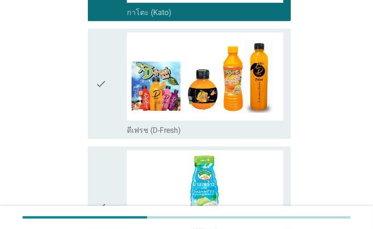
scroll to position [527, 0]
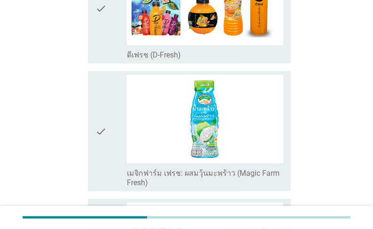
click at [165, 63] on div "check check_box ดีเฟรช (D-Fresh)" at bounding box center [189, 8] width 203 height 110
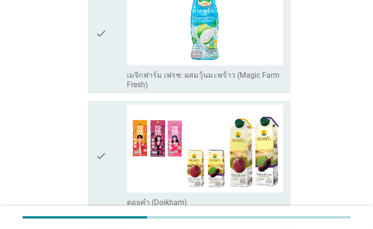
scroll to position [640, 0]
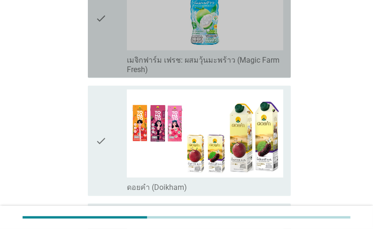
click at [163, 74] on label "เมจิกฟาร์ม เฟรช: ผสมวุ้นมะพร้าว (Magic Farm Fresh)" at bounding box center [205, 64] width 157 height 19
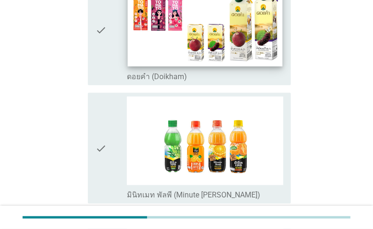
scroll to position [752, 0]
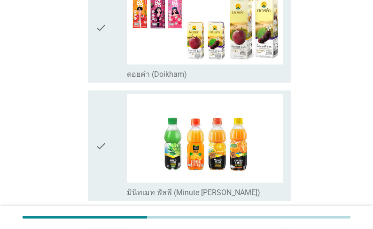
click at [160, 79] on label "ดอยคำ (Doikham)" at bounding box center [157, 74] width 60 height 9
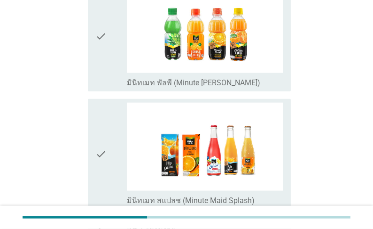
scroll to position [865, 0]
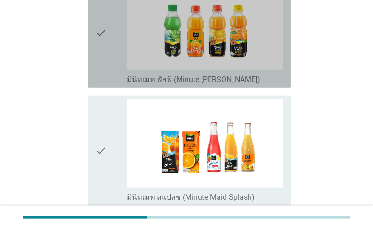
click at [159, 84] on label "มินิทเมท พัลพี (Minute [PERSON_NAME])" at bounding box center [194, 79] width 134 height 9
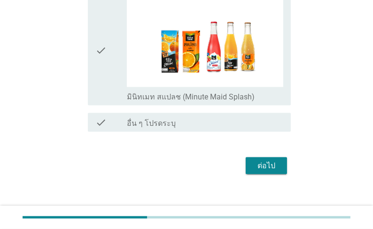
scroll to position [997, 0]
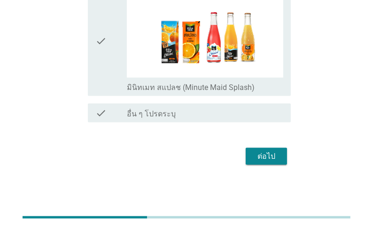
click at [168, 83] on label "มินิทเมท สแปลช (Minute Maid Splash)" at bounding box center [191, 87] width 128 height 9
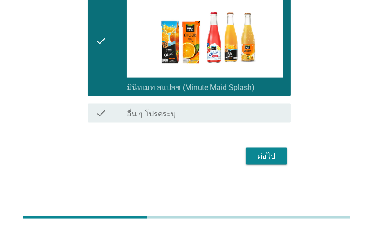
click at [264, 155] on div "ต่อไป" at bounding box center [266, 155] width 26 height 11
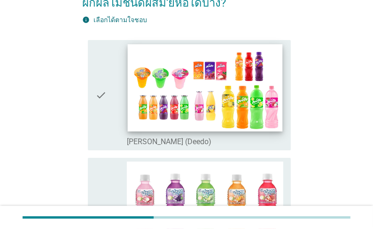
scroll to position [113, 0]
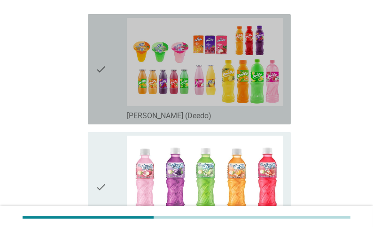
click at [159, 120] on label "[PERSON_NAME] (Deedo)" at bounding box center [169, 115] width 85 height 9
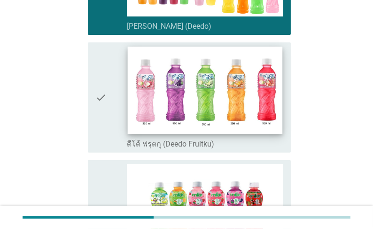
scroll to position [263, 0]
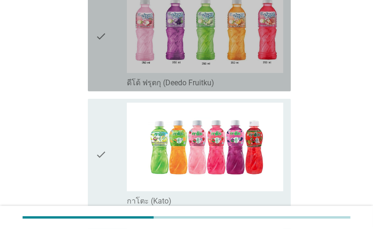
click at [159, 87] on label "ดีโด้ ฟรุตกุ (Deedo Fruitku)" at bounding box center [170, 82] width 87 height 9
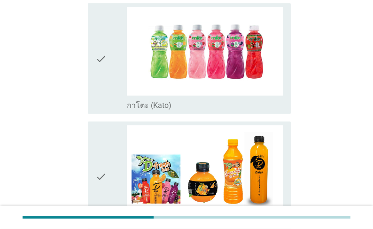
scroll to position [376, 0]
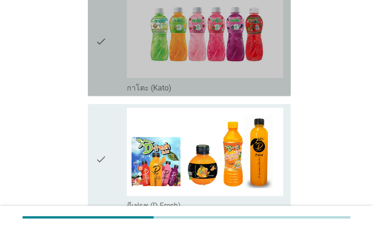
click at [153, 93] on label "กาโตะ (Kato)" at bounding box center [149, 87] width 45 height 9
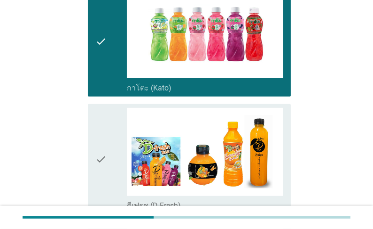
scroll to position [451, 0]
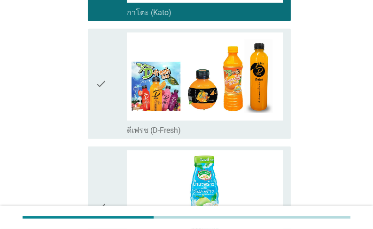
click at [147, 135] on label "ดีเฟรช (D-Fresh)" at bounding box center [154, 130] width 54 height 9
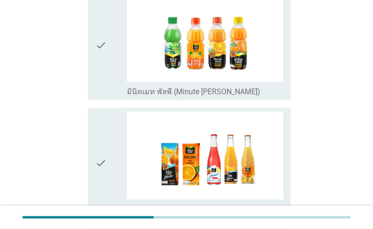
scroll to position [865, 0]
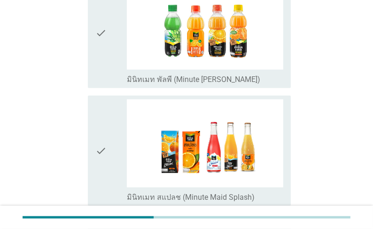
click at [169, 84] on label "มินิทเมท พัลพี (Minute [PERSON_NAME])" at bounding box center [194, 79] width 134 height 9
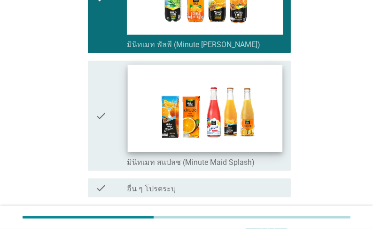
scroll to position [978, 0]
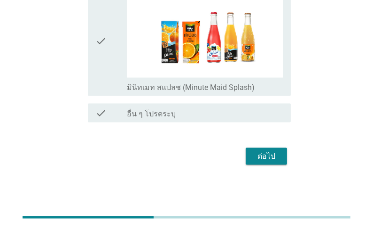
click at [258, 162] on div "ต่อไป" at bounding box center [266, 155] width 26 height 11
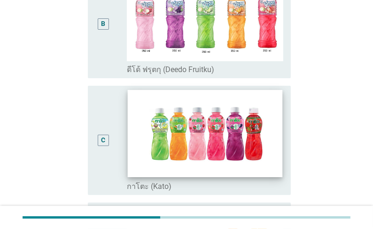
scroll to position [301, 0]
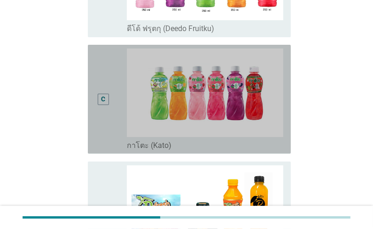
click at [160, 148] on label "กาโตะ (Kato)" at bounding box center [149, 145] width 45 height 9
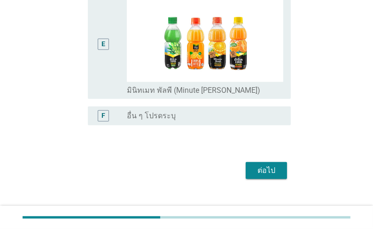
scroll to position [612, 0]
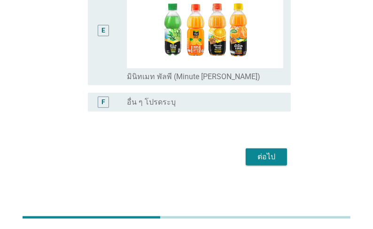
click at [275, 158] on div "ต่อไป" at bounding box center [266, 156] width 26 height 11
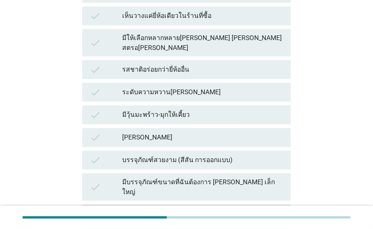
scroll to position [489, 0]
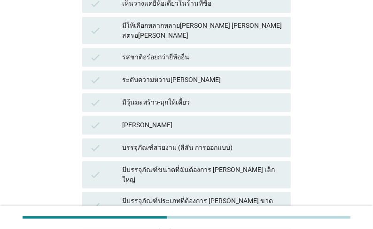
click at [176, 86] on div "ระดับความหวาน[PERSON_NAME]" at bounding box center [202, 79] width 161 height 11
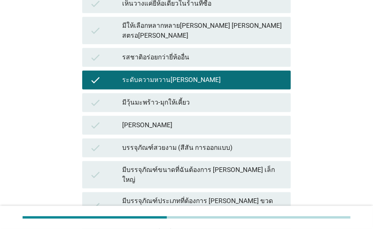
click at [174, 108] on div "มีวุ้นมะพร้าว-มุกให้เคี้ยว" at bounding box center [202, 102] width 161 height 11
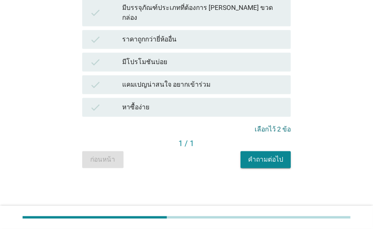
scroll to position [752, 0]
click at [161, 113] on div "หาซื้อง่าย" at bounding box center [202, 107] width 161 height 11
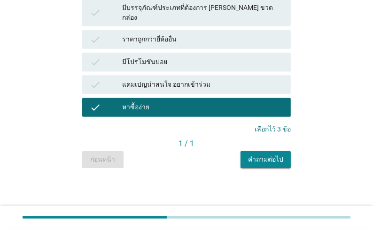
scroll to position [824, 0]
click at [268, 159] on div "คำถามต่อไป" at bounding box center [265, 159] width 35 height 10
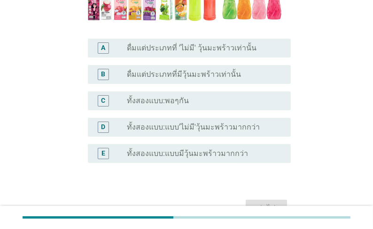
scroll to position [226, 0]
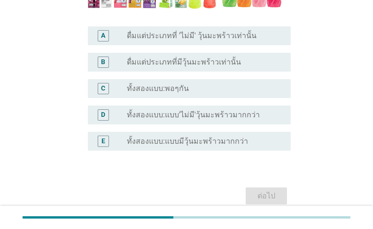
click at [186, 146] on label "ทั้งสองแบบ:แบบมีวุ้นมะพร้าวมากกว่า" at bounding box center [187, 140] width 121 height 9
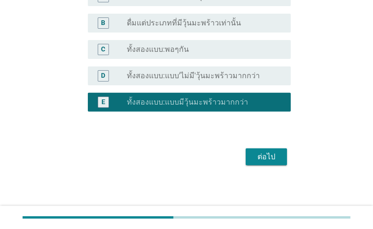
scroll to position [270, 0]
click at [270, 158] on div "ต่อไป" at bounding box center [266, 156] width 26 height 11
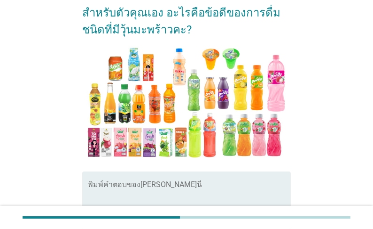
scroll to position [150, 0]
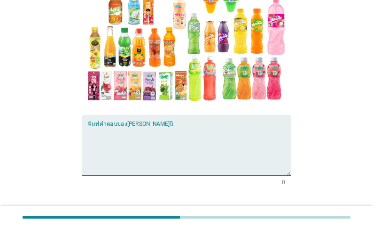
click at [163, 145] on textarea "พิมพ์คำตอบของคุณ ที่นี่" at bounding box center [189, 150] width 203 height 49
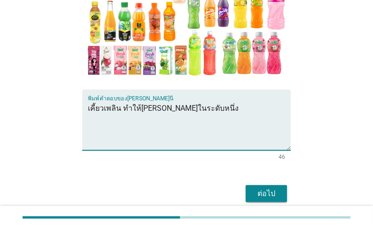
scroll to position [217, 0]
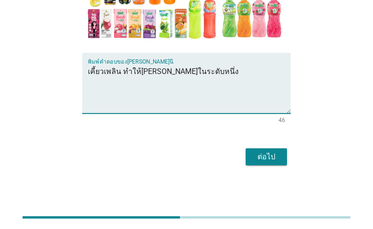
type textarea "เคี้ยวเพลิน ทำให้[PERSON_NAME]ในระดับหนึ่ง"
click at [269, 162] on div "ต่อไป" at bounding box center [266, 156] width 26 height 11
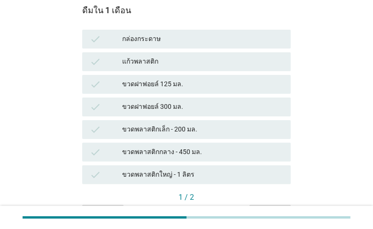
scroll to position [226, 0]
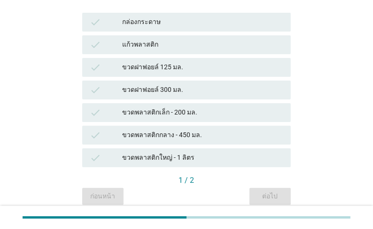
click at [193, 118] on div "ขวดพลาสติกเล็ก - 200 มล." at bounding box center [202, 112] width 161 height 11
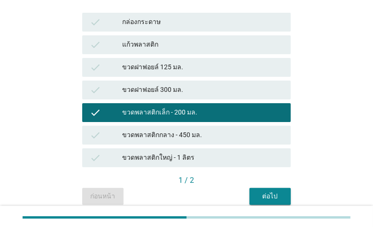
click at [189, 141] on div "ขวดพลาสติกกลาง - 450 มล." at bounding box center [202, 134] width 161 height 11
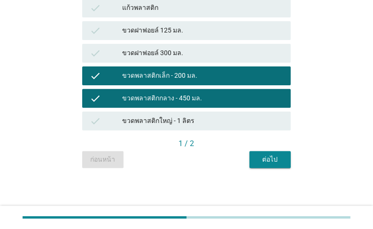
scroll to position [299, 0]
click at [269, 163] on div "ต่อไป" at bounding box center [270, 159] width 26 height 10
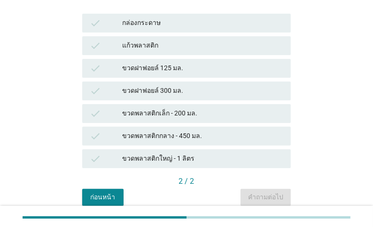
scroll to position [226, 0]
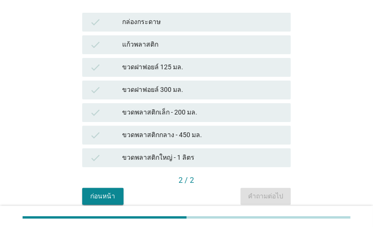
click at [188, 118] on div "ขวดพลาสติกเล็ก - 200 มล." at bounding box center [202, 112] width 161 height 11
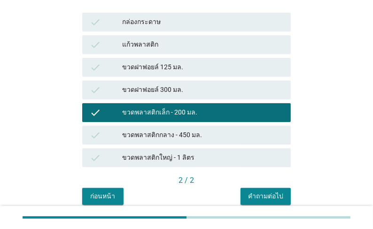
scroll to position [299, 0]
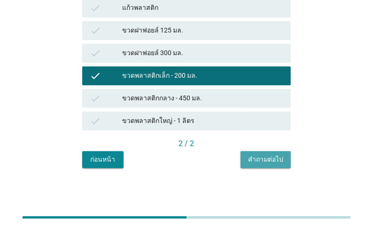
click at [269, 160] on div "คำถามต่อไป" at bounding box center [265, 159] width 35 height 10
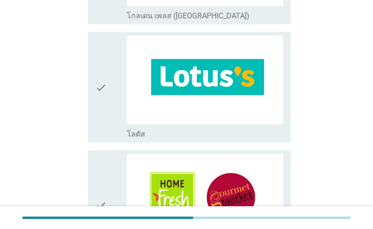
scroll to position [715, 0]
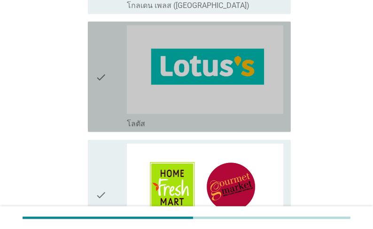
click at [188, 122] on div "check check_box_outline_blank โลตัส" at bounding box center [189, 77] width 203 height 110
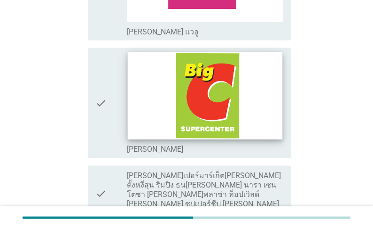
scroll to position [1279, 0]
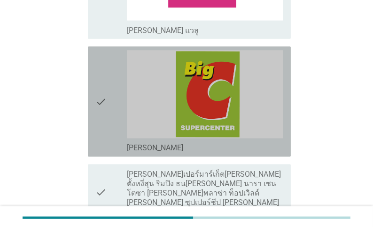
click at [146, 146] on label "[PERSON_NAME]" at bounding box center [155, 147] width 56 height 9
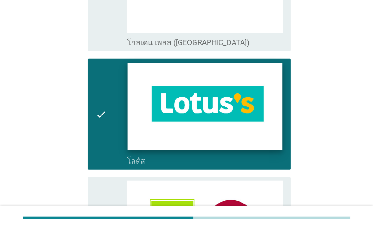
scroll to position [677, 0]
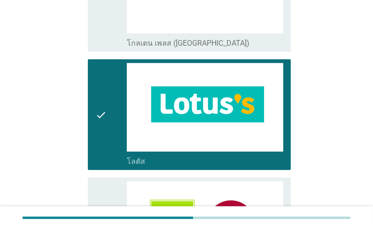
click at [110, 156] on div "check" at bounding box center [111, 114] width 32 height 103
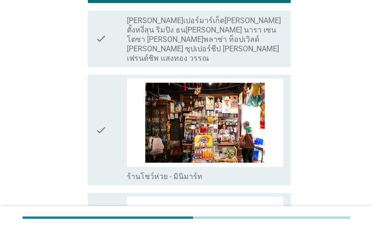
scroll to position [1467, 0]
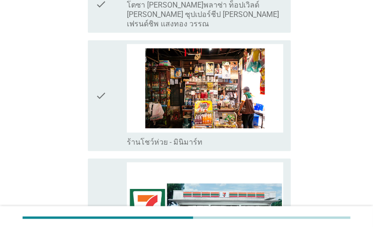
click at [128, 140] on label "ร้านโชว์ห่วย - มินิมาร์ท" at bounding box center [165, 141] width 76 height 9
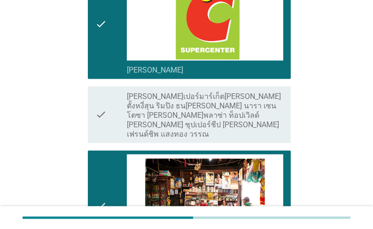
scroll to position [1354, 0]
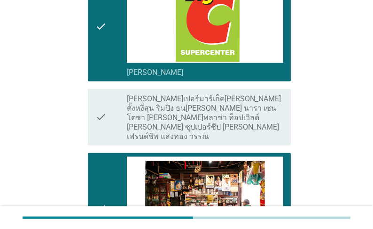
click at [161, 139] on label "[PERSON_NAME]เปอร์มาร์เก็ต[PERSON_NAME] ตั้งหงี่สุน ริมปิง ธน[PERSON_NAME] นารา…" at bounding box center [205, 118] width 157 height 47
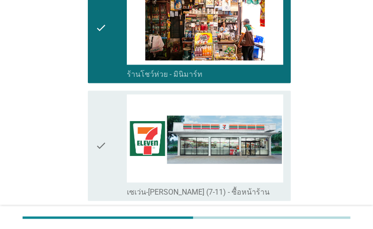
scroll to position [1542, 0]
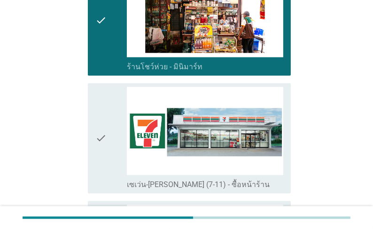
click at [153, 187] on label "เซเว่น-[PERSON_NAME] (7-11) - ซื้อหน้าร้าน" at bounding box center [198, 184] width 143 height 9
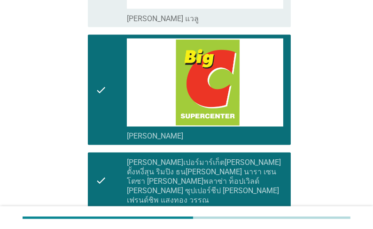
scroll to position [1232, 0]
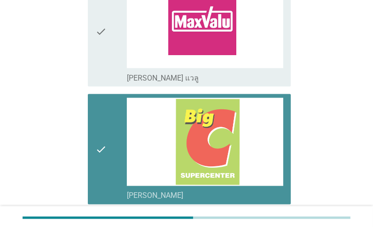
click at [133, 196] on label "[PERSON_NAME]" at bounding box center [155, 195] width 56 height 9
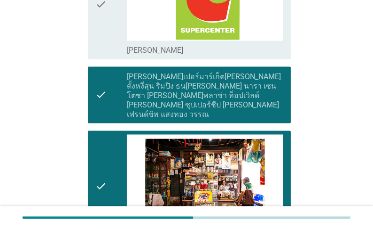
scroll to position [1385, 0]
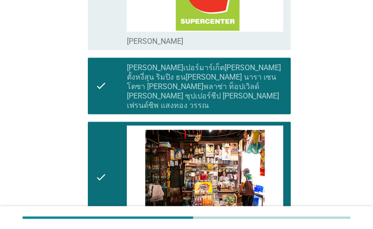
click at [191, 104] on label "[PERSON_NAME]เปอร์มาร์เก็ต[PERSON_NAME] ตั้งหงี่สุน ริมปิง ธน[PERSON_NAME] นารา…" at bounding box center [205, 86] width 157 height 47
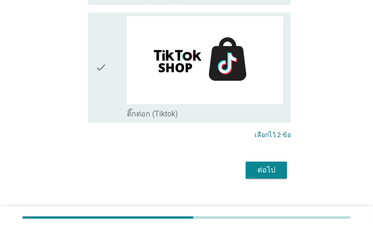
scroll to position [2382, 0]
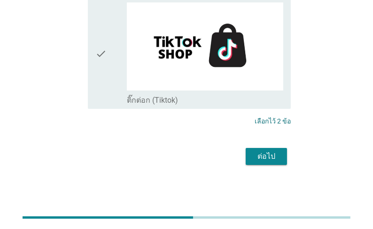
click at [264, 154] on div "ต่อไป" at bounding box center [266, 155] width 26 height 11
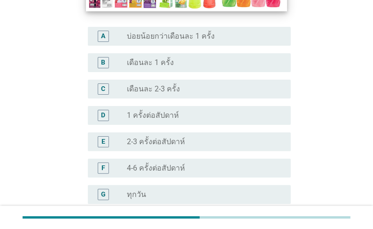
scroll to position [226, 0]
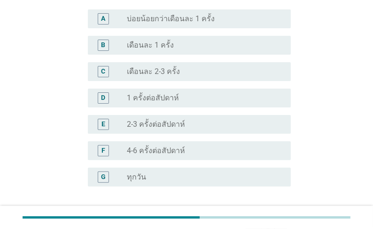
click at [185, 119] on label "2-3 ครั้งต่อสัปดาห์" at bounding box center [156, 123] width 58 height 9
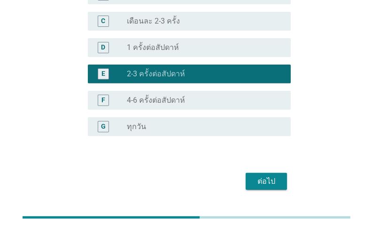
scroll to position [283, 0]
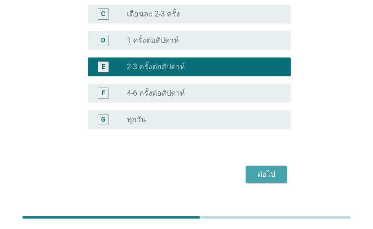
click at [275, 168] on div "ต่อไป" at bounding box center [266, 173] width 26 height 11
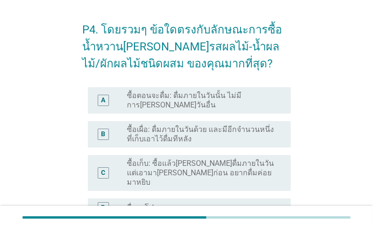
scroll to position [38, 0]
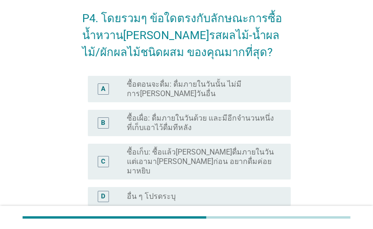
click at [226, 88] on label "ซื้อตอนจะดื่ม: ดื่มภายในวันนั้น ไม่มีการ[PERSON_NAME]วันอื่น" at bounding box center [201, 88] width 149 height 19
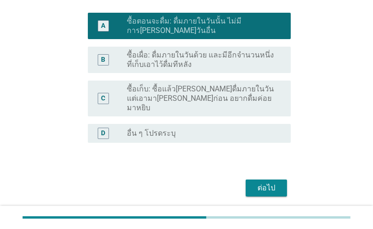
scroll to position [113, 0]
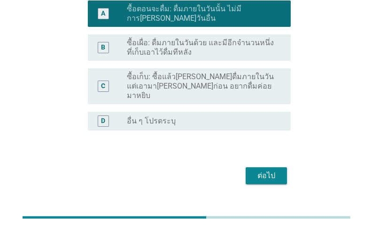
click at [274, 180] on div "ต่อไป" at bounding box center [266, 175] width 26 height 11
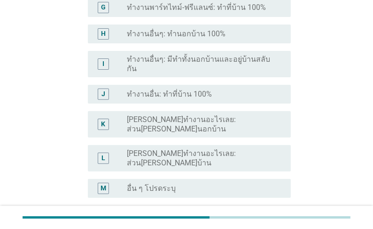
scroll to position [263, 0]
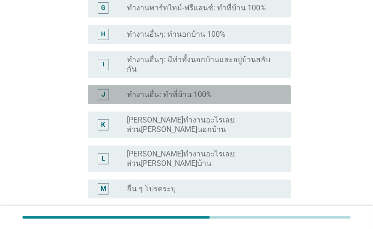
click at [207, 99] on label "ทำงานอื่น: ทำที่บ้าน 100%" at bounding box center [169, 94] width 85 height 9
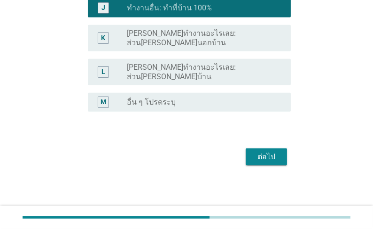
scroll to position [376, 0]
click at [253, 162] on div "ต่อไป" at bounding box center [266, 156] width 26 height 11
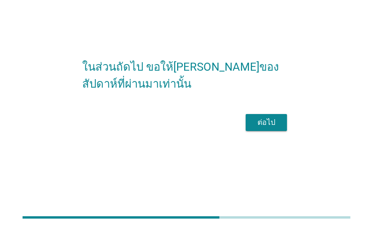
scroll to position [0, 0]
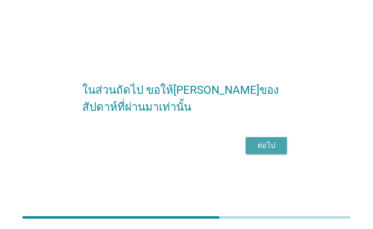
click at [272, 151] on div "ต่อไป" at bounding box center [266, 145] width 26 height 11
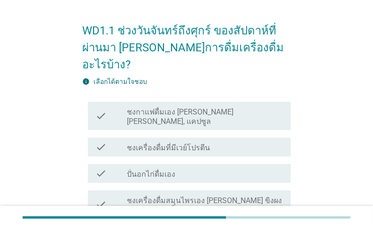
scroll to position [38, 0]
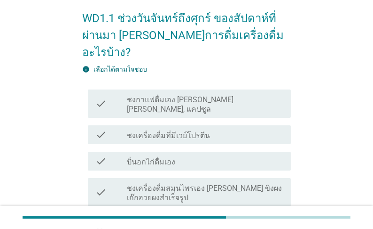
click at [232, 98] on label "ชงกาแฟดื่มเอง [PERSON_NAME] [PERSON_NAME], แคปซูล" at bounding box center [205, 104] width 157 height 19
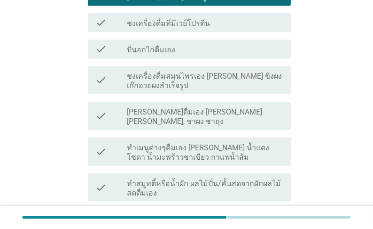
scroll to position [150, 0]
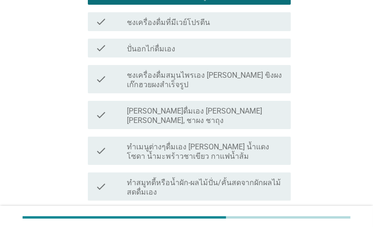
click at [195, 71] on label "ชงเครื่องดื่มสมุนไพรเอง [PERSON_NAME] ขิงผง เก๊กฮวยผงสำเร็จรูป" at bounding box center [205, 80] width 157 height 19
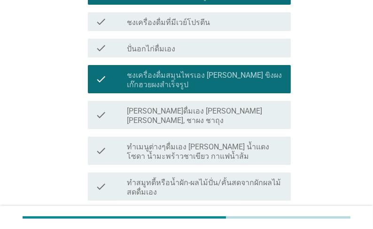
scroll to position [188, 0]
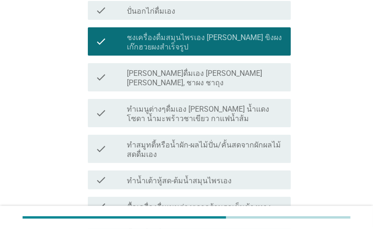
click at [221, 107] on label "ทำเมนูต่างๆดื่มเอง [PERSON_NAME] น้ำแดงโซดา น้ำมะพร้าวชาเขียว กาแฟน้ำส้ม" at bounding box center [205, 113] width 157 height 19
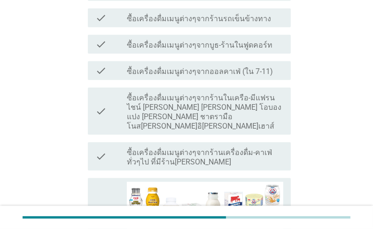
scroll to position [414, 0]
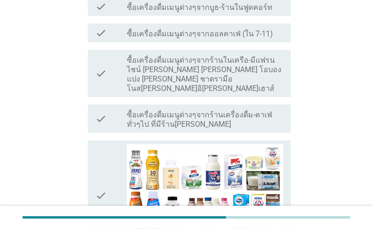
click at [215, 93] on label "ซื้อเครื่องดื่มเมนูต่างๆจากร้านในเครือ-มีแฟรนไชน์ [PERSON_NAME] [PERSON_NAME] โ…" at bounding box center [205, 74] width 157 height 38
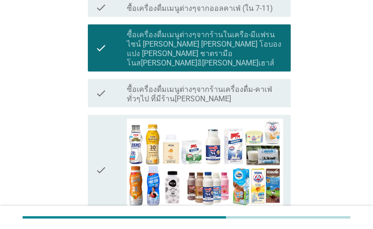
scroll to position [451, 0]
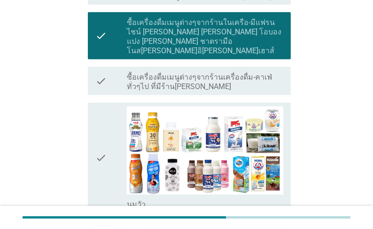
click at [205, 91] on label "ซื้อเครื่องดื่มเมนูต่างๆจากร้านเครื่องดื่ม-คาเฟ่ทั่วๆไป ที่มีร้าน[PERSON_NAME]" at bounding box center [205, 81] width 157 height 19
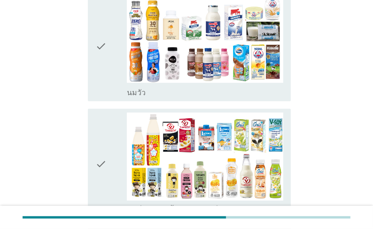
scroll to position [564, 0]
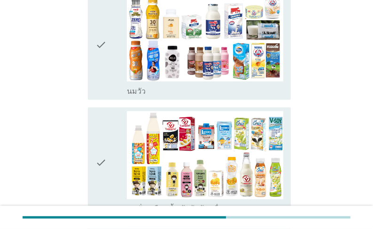
click at [215, 96] on div "check_box_outline_blank [PERSON_NAME]" at bounding box center [205, 90] width 157 height 11
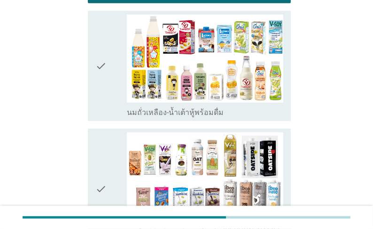
scroll to position [677, 0]
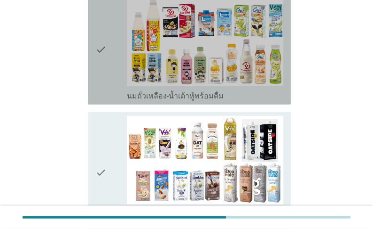
click at [213, 101] on label "นมถั่วเหลือง-น้ำเต้าหู้พร้อมดื่ม" at bounding box center [175, 95] width 97 height 9
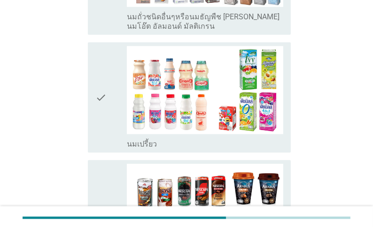
scroll to position [903, 0]
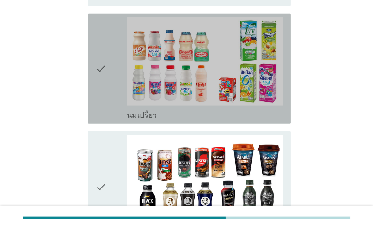
click at [183, 120] on div "check_box_outline_blank นมเปรี้ยว" at bounding box center [205, 114] width 157 height 11
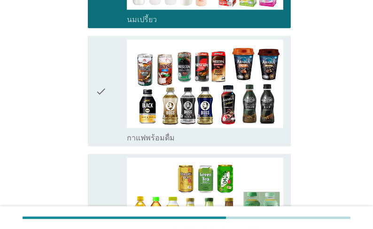
scroll to position [1016, 0]
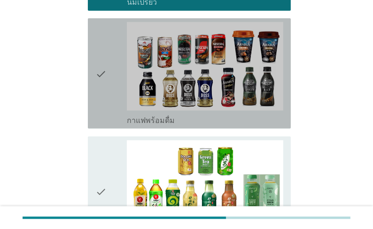
click at [175, 125] on label "กาแฟพร้อมดื่ม" at bounding box center [151, 120] width 48 height 9
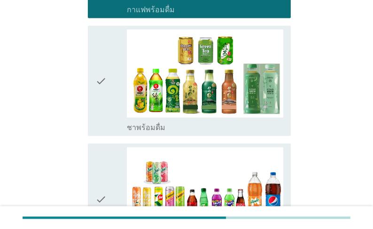
scroll to position [1129, 0]
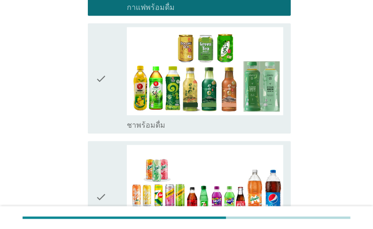
click at [166, 130] on label "ชาพร้อมดื่ม" at bounding box center [146, 124] width 39 height 9
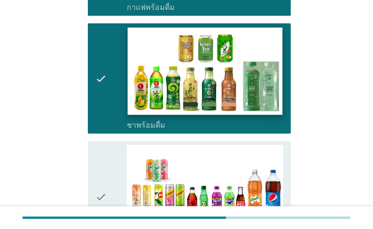
scroll to position [1241, 0]
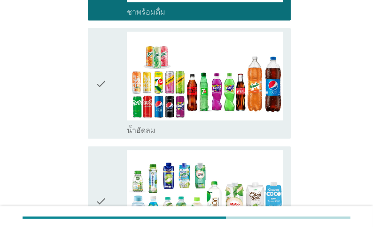
click at [177, 135] on div "check_box_outline_blank น้ำอัดลม" at bounding box center [205, 129] width 157 height 11
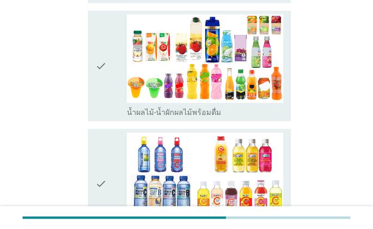
scroll to position [1542, 0]
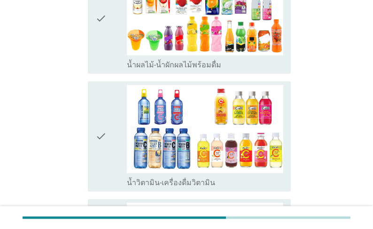
click at [185, 70] on label "น้ำผลไม้-น้ำผักผลไม้พร้อมดื่ม" at bounding box center [174, 64] width 95 height 9
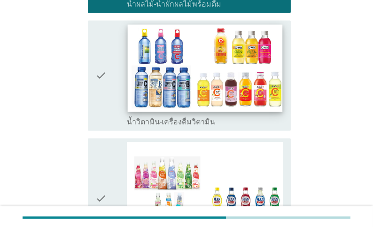
scroll to position [1618, 0]
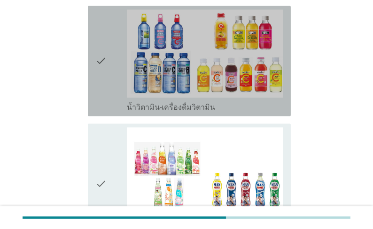
click at [192, 112] on label "น้ำวิตามิน-เครื่องดื่มวิตามิน" at bounding box center [171, 107] width 88 height 9
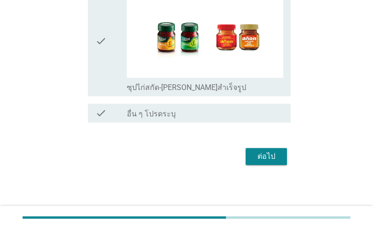
scroll to position [2148, 0]
click at [262, 158] on div "ต่อไป" at bounding box center [266, 155] width 26 height 11
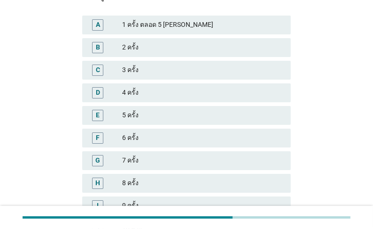
scroll to position [150, 0]
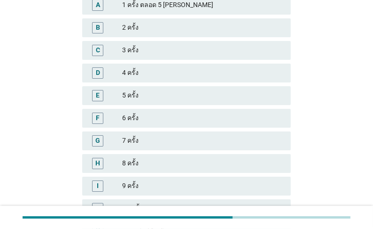
click at [130, 101] on div "5 ครั้ง" at bounding box center [202, 95] width 161 height 11
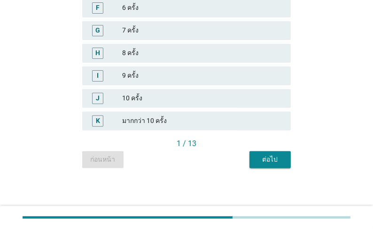
scroll to position [301, 0]
click at [283, 161] on div "ต่อไป" at bounding box center [270, 159] width 26 height 10
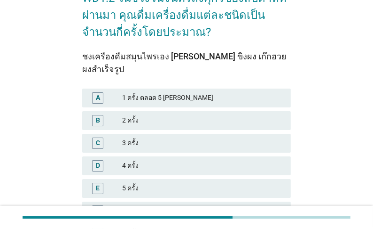
scroll to position [75, 0]
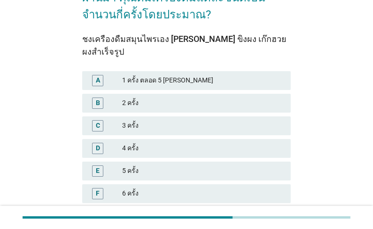
click at [143, 86] on div "1 ครั้ง ตลอด 5 [PERSON_NAME]" at bounding box center [202, 80] width 161 height 11
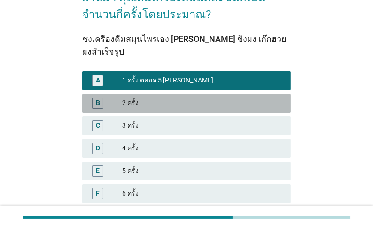
click at [179, 109] on div "2 ครั้ง" at bounding box center [202, 102] width 161 height 11
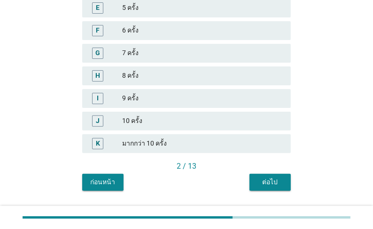
scroll to position [316, 0]
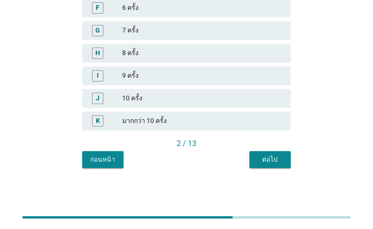
click at [279, 157] on div "ต่อไป" at bounding box center [270, 159] width 26 height 10
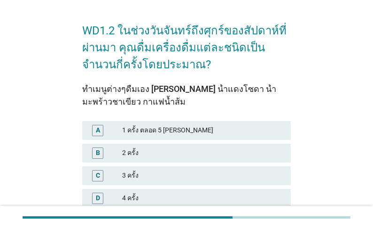
scroll to position [38, 0]
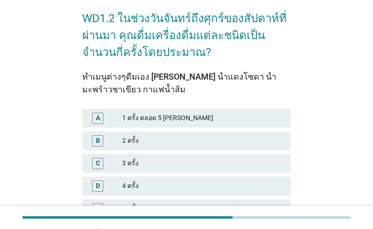
click at [128, 146] on div "2 ครั้ง" at bounding box center [202, 140] width 161 height 11
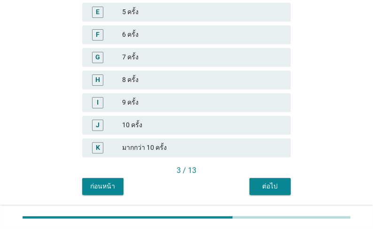
scroll to position [316, 0]
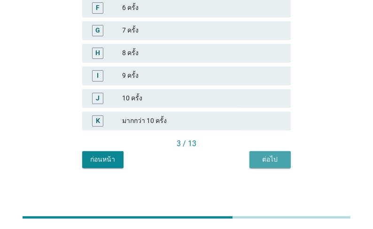
click at [262, 159] on div "ต่อไป" at bounding box center [270, 159] width 26 height 10
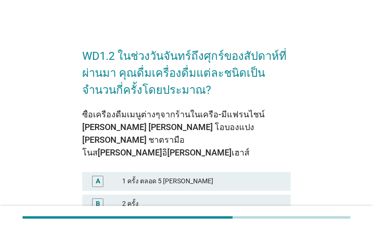
scroll to position [38, 0]
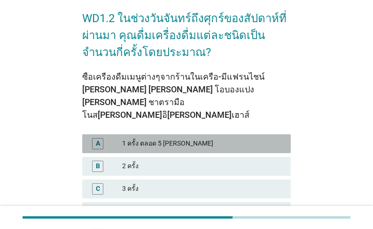
click at [167, 142] on div "1 ครั้ง ตลอด 5 [PERSON_NAME]" at bounding box center [202, 143] width 161 height 11
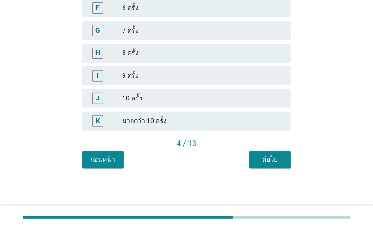
scroll to position [332, 0]
click at [272, 159] on div "ต่อไป" at bounding box center [270, 159] width 26 height 10
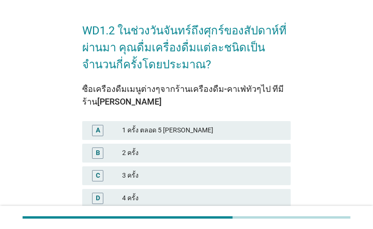
scroll to position [38, 0]
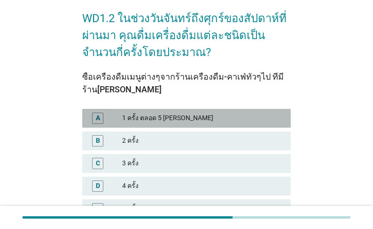
click at [147, 124] on div "1 ครั้ง ตลอด 5 [PERSON_NAME]" at bounding box center [202, 117] width 161 height 11
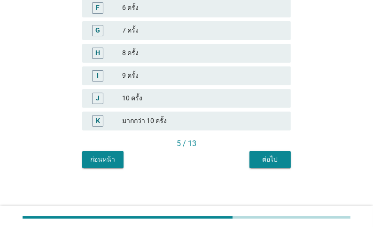
scroll to position [316, 0]
click at [281, 157] on div "ต่อไป" at bounding box center [270, 159] width 26 height 10
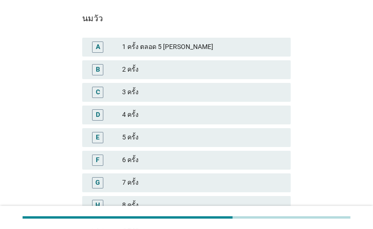
scroll to position [113, 0]
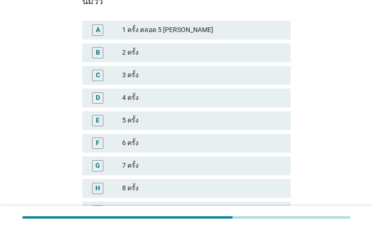
click at [126, 58] on div "2 ครั้ง" at bounding box center [202, 52] width 161 height 11
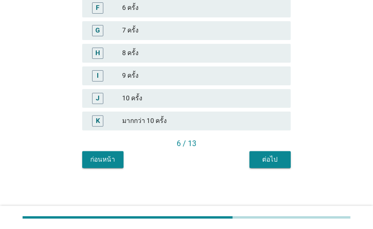
scroll to position [301, 0]
click at [277, 160] on div "ต่อไป" at bounding box center [270, 159] width 26 height 10
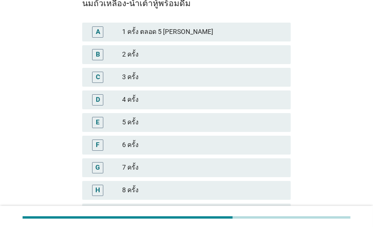
scroll to position [113, 0]
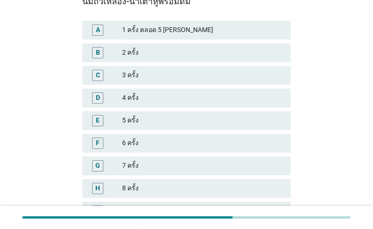
click at [98, 80] on div "C" at bounding box center [98, 75] width 4 height 10
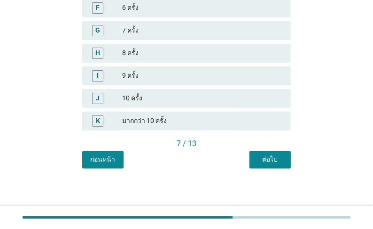
scroll to position [301, 0]
click at [270, 161] on div "ต่อไป" at bounding box center [270, 159] width 26 height 10
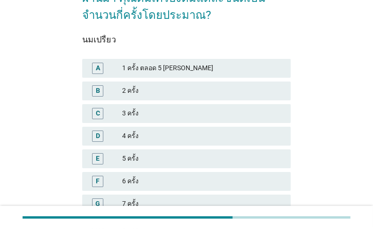
scroll to position [75, 0]
click at [99, 95] on div "B" at bounding box center [98, 90] width 4 height 10
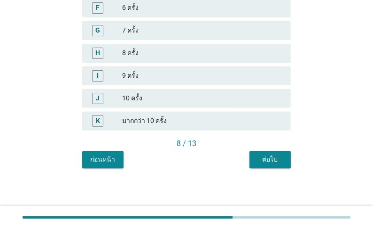
scroll to position [301, 0]
click at [261, 160] on div "ต่อไป" at bounding box center [270, 159] width 26 height 10
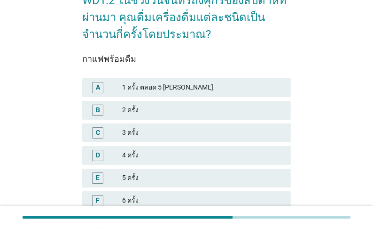
scroll to position [38, 0]
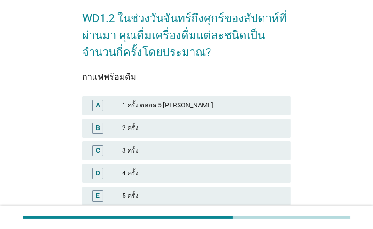
click at [100, 133] on div "B" at bounding box center [98, 128] width 4 height 10
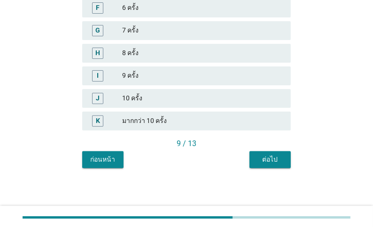
scroll to position [301, 0]
click at [266, 164] on div "ต่อไป" at bounding box center [270, 159] width 26 height 10
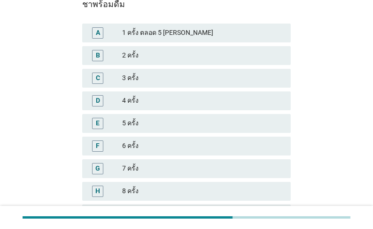
scroll to position [113, 0]
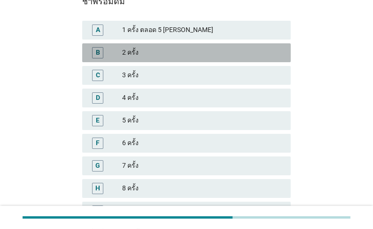
click at [96, 57] on div "B" at bounding box center [98, 52] width 4 height 10
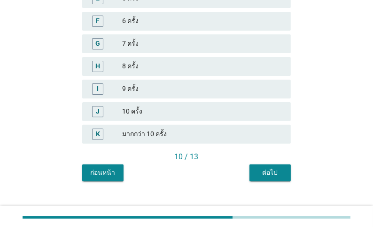
scroll to position [263, 0]
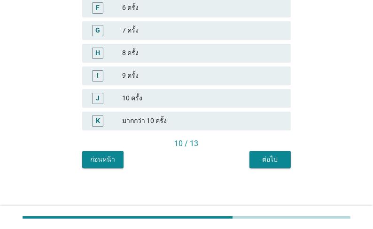
click at [257, 164] on div "ต่อไป" at bounding box center [270, 159] width 26 height 10
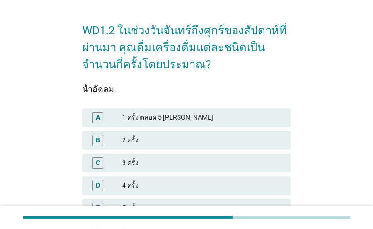
scroll to position [38, 0]
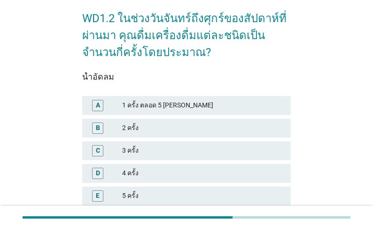
click at [97, 133] on div "B" at bounding box center [98, 128] width 4 height 10
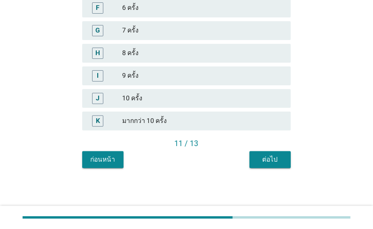
scroll to position [301, 0]
click at [264, 164] on div "ต่อไป" at bounding box center [270, 159] width 26 height 10
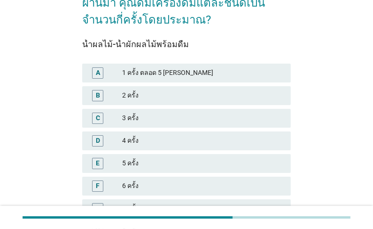
scroll to position [75, 0]
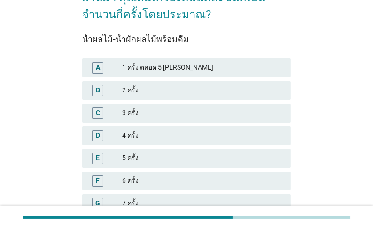
click at [96, 72] on div "A" at bounding box center [98, 68] width 4 height 10
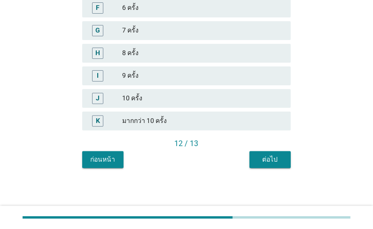
scroll to position [301, 0]
click at [268, 157] on div "ต่อไป" at bounding box center [270, 159] width 26 height 10
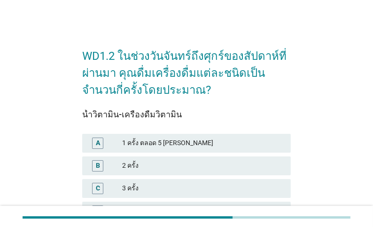
scroll to position [38, 0]
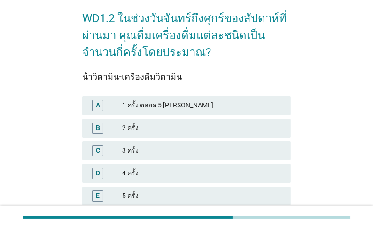
click at [100, 110] on div "A" at bounding box center [98, 105] width 4 height 10
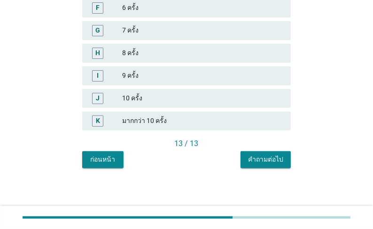
scroll to position [301, 0]
click at [248, 160] on div "คำถามต่อไป" at bounding box center [265, 159] width 35 height 10
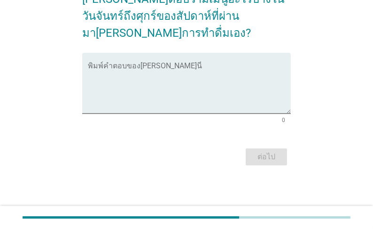
scroll to position [0, 0]
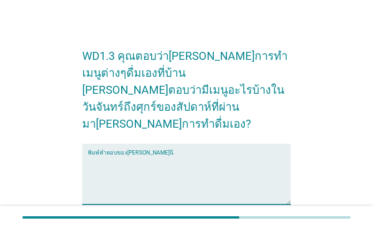
click at [110, 173] on textarea "พิมพ์คำตอบของคุณ ที่นี่" at bounding box center [189, 179] width 203 height 49
type textarea "ด"
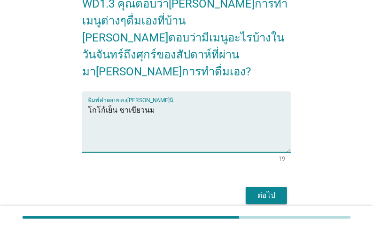
scroll to position [78, 0]
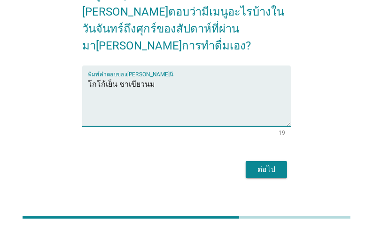
type textarea "โกโก้เย็น ชาเขียวนม"
click at [260, 164] on div "ต่อไป" at bounding box center [266, 169] width 26 height 11
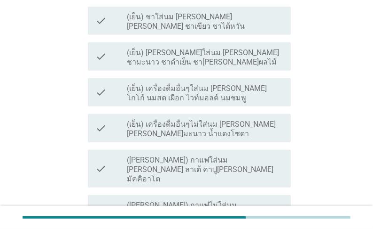
scroll to position [301, 0]
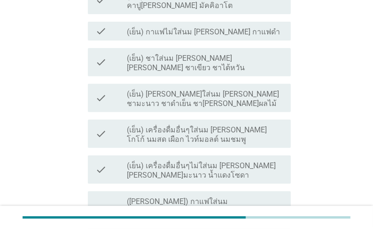
click at [195, 91] on label "(เย็น) [PERSON_NAME]ใส่นม [PERSON_NAME] ชามะนาว ชาดำเย็น ชา[PERSON_NAME]ผลไม้" at bounding box center [205, 98] width 157 height 19
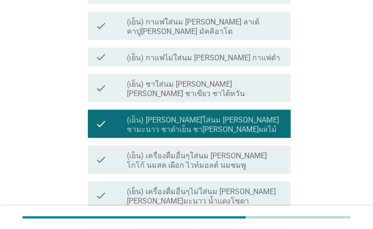
scroll to position [263, 0]
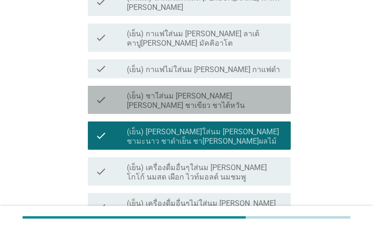
click at [183, 91] on label "(เย็น) ชาใส่นม [PERSON_NAME] [PERSON_NAME] ชาเขียว ชาไต้หวัน" at bounding box center [205, 100] width 157 height 19
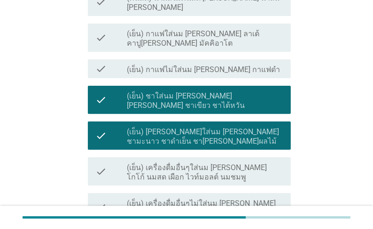
click at [184, 129] on label "(เย็น) [PERSON_NAME]ใส่นม [PERSON_NAME] ชามะนาว ชาดำเย็น ชา[PERSON_NAME]ผลไม้" at bounding box center [205, 136] width 157 height 19
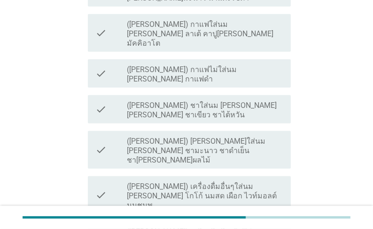
scroll to position [564, 0]
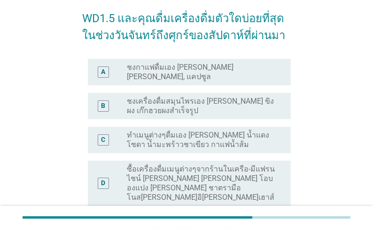
scroll to position [75, 0]
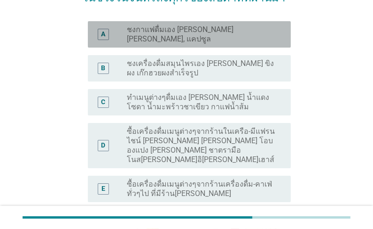
click at [148, 41] on label "ชงกาแฟดื่มเอง [PERSON_NAME] [PERSON_NAME], แคปซูล" at bounding box center [201, 34] width 149 height 19
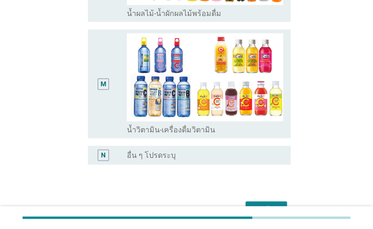
scroll to position [1132, 0]
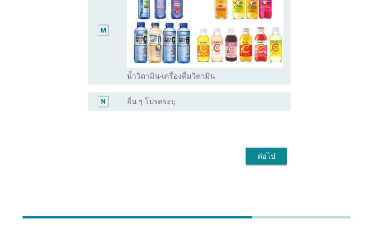
click at [272, 158] on div "ต่อไป" at bounding box center [266, 155] width 26 height 11
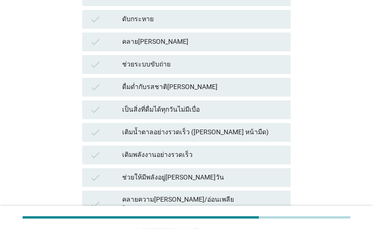
scroll to position [188, 0]
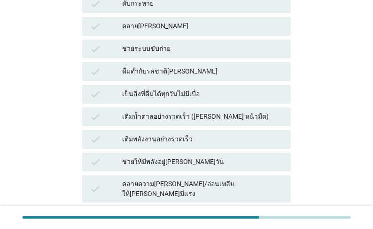
click at [134, 97] on div "เป็นสิ่งที่ดื่มได้ทุกวันไม่มีเบื่อ" at bounding box center [202, 93] width 161 height 11
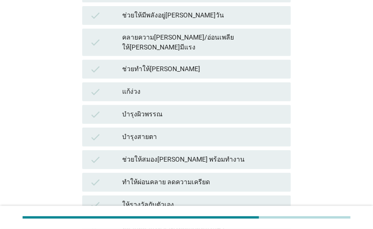
scroll to position [339, 0]
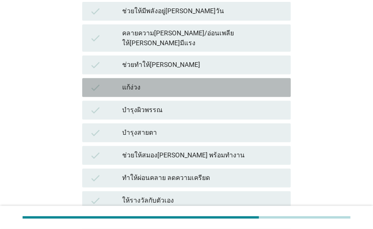
click at [133, 93] on div "แก้ง่วง" at bounding box center [202, 87] width 161 height 11
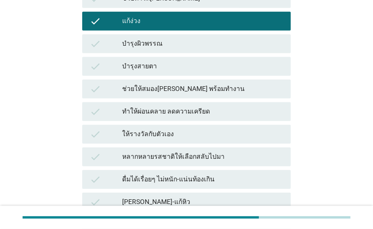
scroll to position [414, 0]
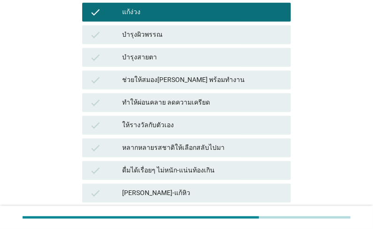
click at [130, 86] on div "ช่วยให้สมอง[PERSON_NAME] พร้อมทำงาน" at bounding box center [202, 79] width 161 height 11
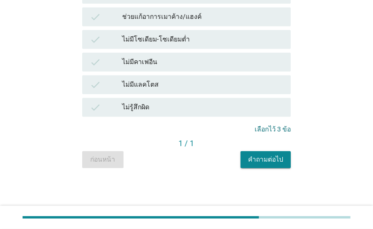
scroll to position [943, 0]
click at [260, 156] on div "คำถามต่อไป" at bounding box center [265, 159] width 35 height 10
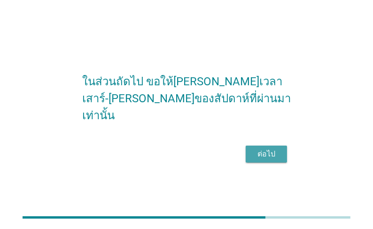
click at [278, 159] on div "ต่อไป" at bounding box center [266, 153] width 26 height 11
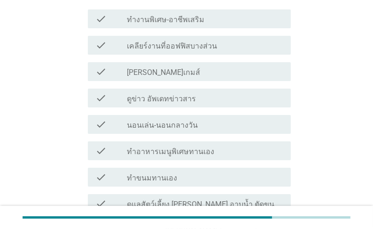
scroll to position [113, 0]
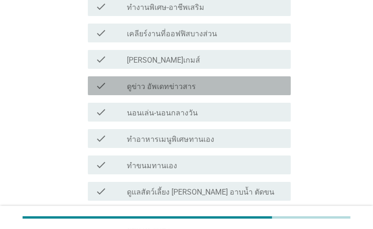
click at [104, 91] on icon "check" at bounding box center [100, 85] width 11 height 11
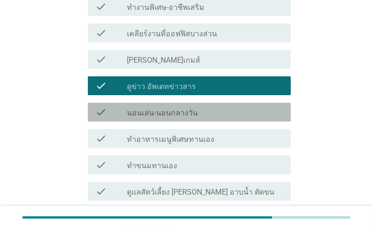
click at [100, 118] on icon "check" at bounding box center [100, 111] width 11 height 11
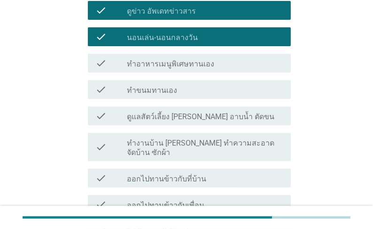
scroll to position [226, 0]
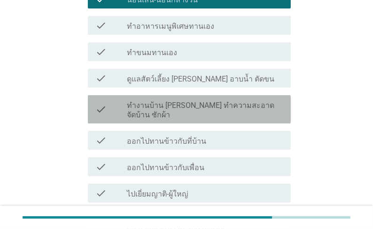
click at [99, 116] on icon "check" at bounding box center [100, 109] width 11 height 21
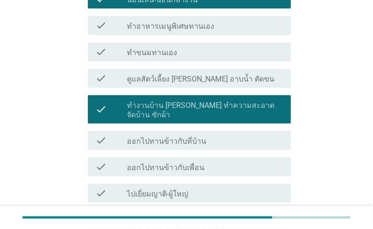
scroll to position [263, 0]
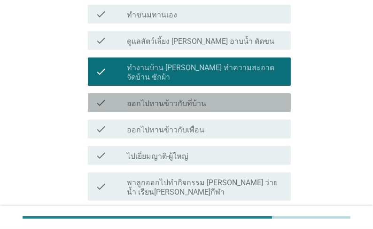
click at [99, 108] on icon "check" at bounding box center [100, 102] width 11 height 11
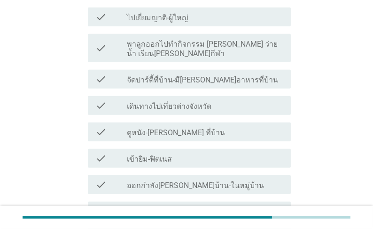
scroll to position [414, 0]
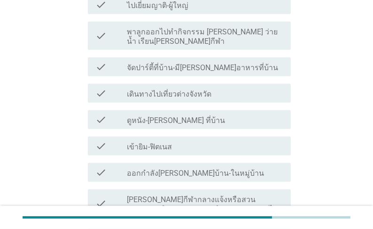
click at [103, 125] on icon "check" at bounding box center [100, 119] width 11 height 11
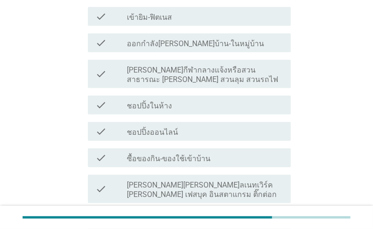
scroll to position [564, 0]
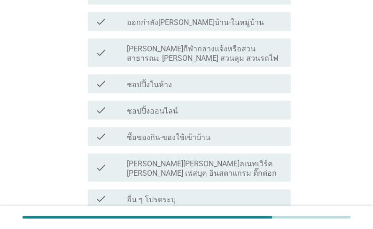
click at [96, 116] on icon "check" at bounding box center [100, 109] width 11 height 11
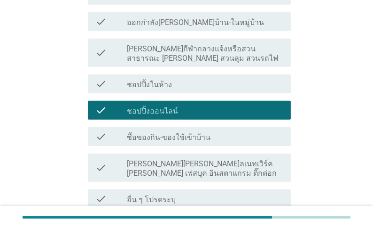
scroll to position [602, 0]
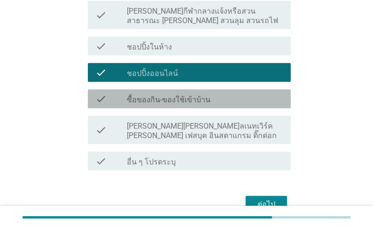
click at [100, 104] on icon "check" at bounding box center [100, 98] width 11 height 11
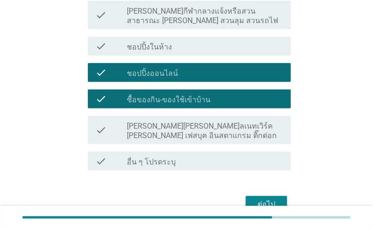
click at [107, 140] on div "check" at bounding box center [111, 129] width 32 height 21
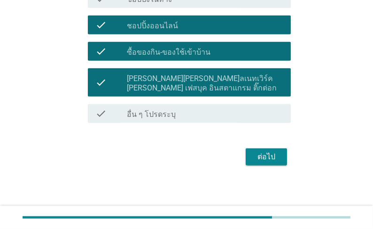
scroll to position [664, 0]
click at [268, 160] on div "ต่อไป" at bounding box center [266, 156] width 26 height 11
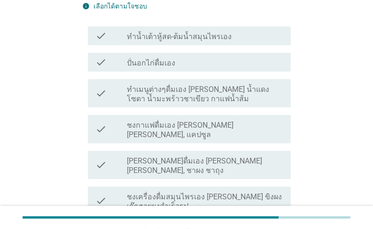
scroll to position [113, 0]
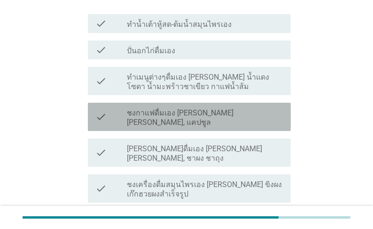
click at [99, 111] on icon "check" at bounding box center [100, 116] width 11 height 21
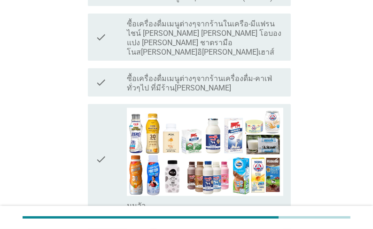
scroll to position [564, 0]
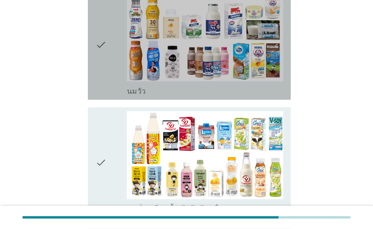
click at [146, 96] on label "นมวัว" at bounding box center [136, 91] width 19 height 9
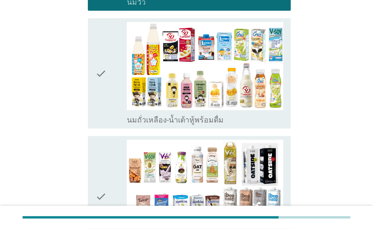
scroll to position [677, 0]
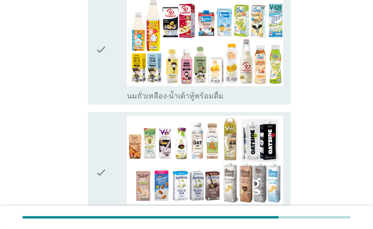
click at [137, 101] on label "นมถั่วเหลือง-น้ำเต้าหู้พร้อมดื่ม" at bounding box center [175, 95] width 97 height 9
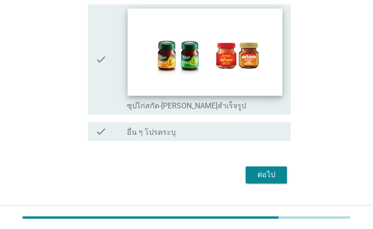
scroll to position [2107, 0]
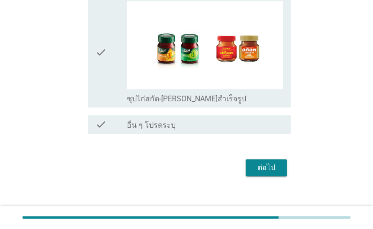
click at [257, 173] on div "ต่อไป" at bounding box center [266, 167] width 26 height 11
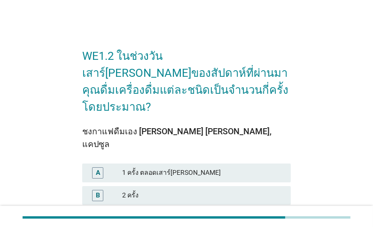
scroll to position [38, 0]
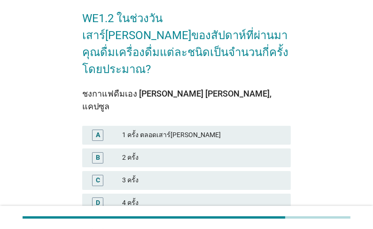
click at [99, 152] on div "B" at bounding box center [98, 157] width 4 height 10
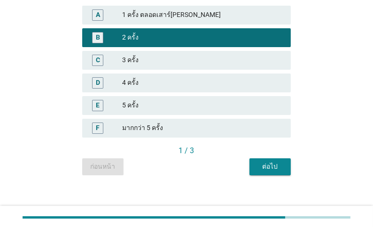
scroll to position [167, 0]
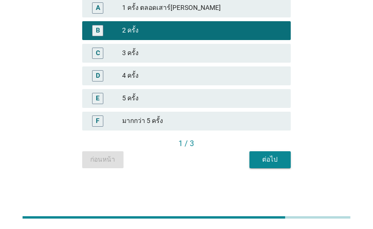
click at [262, 160] on div "ต่อไป" at bounding box center [270, 159] width 26 height 10
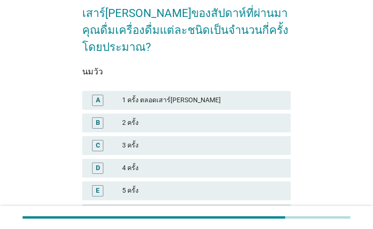
scroll to position [75, 0]
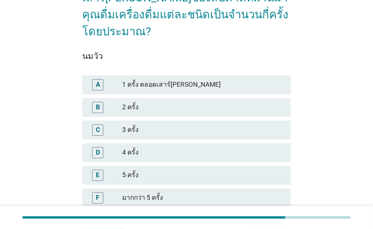
click at [98, 79] on div "A" at bounding box center [98, 84] width 4 height 10
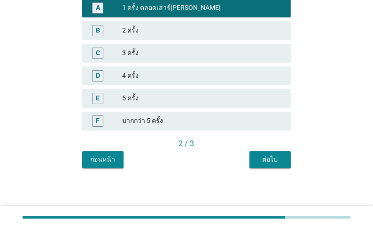
scroll to position [167, 0]
click at [268, 162] on div "ต่อไป" at bounding box center [270, 159] width 26 height 10
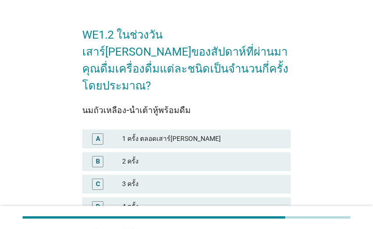
scroll to position [38, 0]
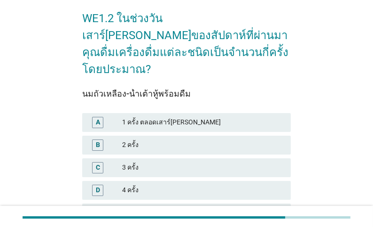
click at [96, 117] on div "A" at bounding box center [98, 122] width 4 height 10
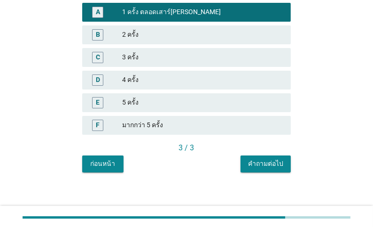
scroll to position [167, 0]
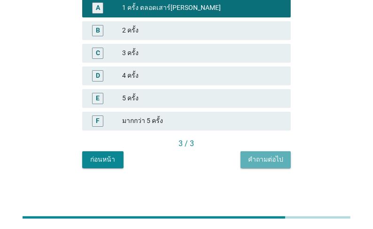
click at [261, 162] on div "คำถามต่อไป" at bounding box center [265, 159] width 35 height 10
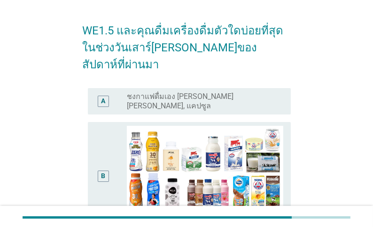
scroll to position [38, 0]
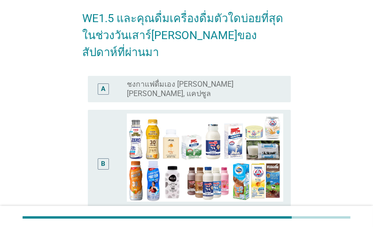
click at [102, 84] on div "A" at bounding box center [103, 89] width 4 height 10
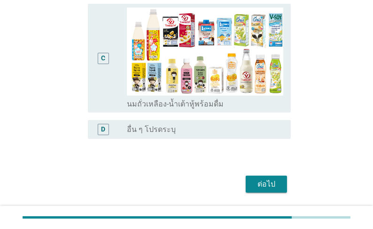
scroll to position [270, 0]
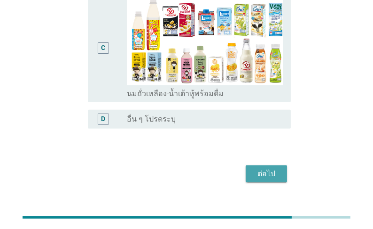
click at [262, 168] on div "ต่อไป" at bounding box center [266, 173] width 26 height 11
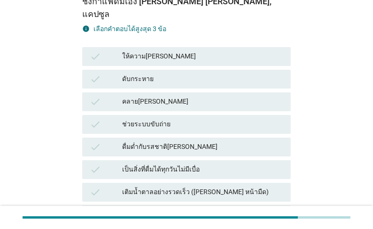
scroll to position [150, 0]
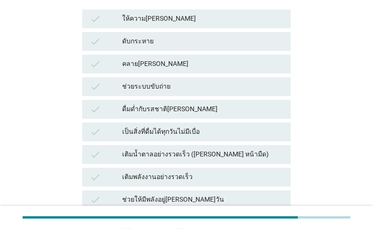
click at [117, 106] on div "check" at bounding box center [106, 108] width 32 height 11
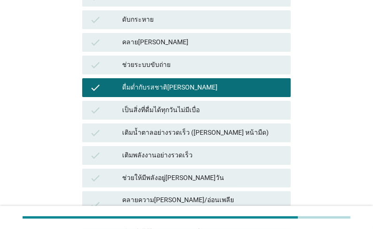
scroll to position [188, 0]
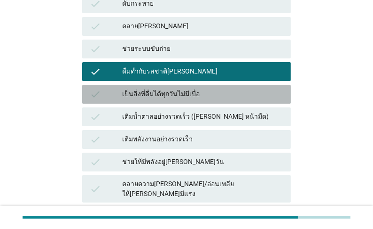
click at [98, 96] on icon "check" at bounding box center [95, 93] width 11 height 11
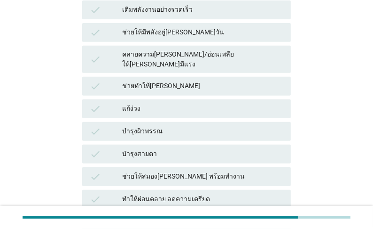
scroll to position [339, 0]
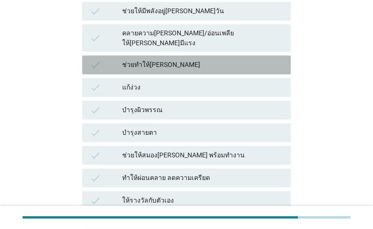
click at [99, 71] on icon "check" at bounding box center [95, 64] width 11 height 11
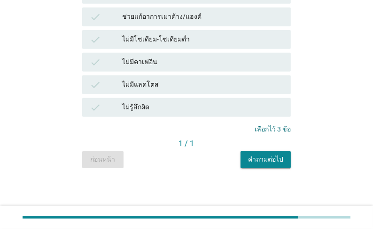
scroll to position [943, 0]
click at [248, 160] on div "คำถามต่อไป" at bounding box center [265, 159] width 35 height 10
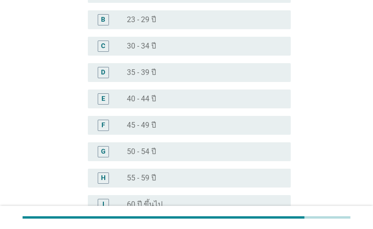
scroll to position [113, 0]
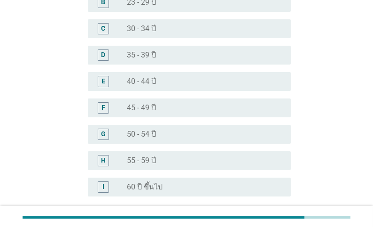
click at [103, 109] on div "F" at bounding box center [104, 108] width 4 height 10
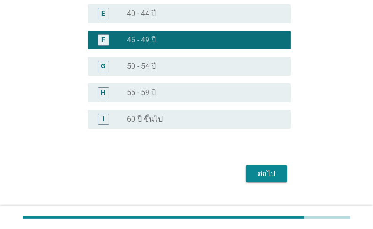
scroll to position [188, 0]
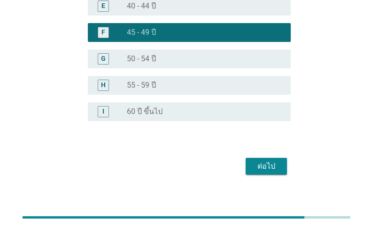
click at [268, 166] on div "ต่อไป" at bounding box center [266, 165] width 26 height 11
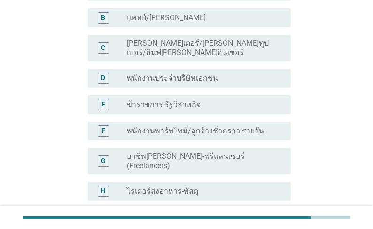
scroll to position [0, 0]
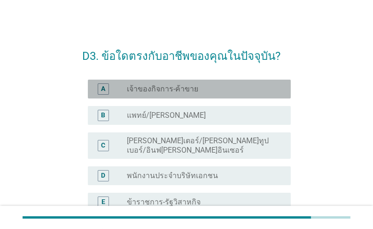
click at [102, 91] on div "A" at bounding box center [103, 89] width 4 height 10
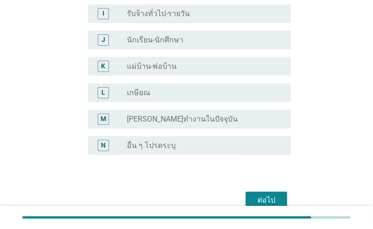
scroll to position [339, 0]
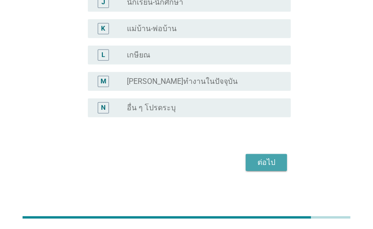
click at [255, 168] on div "ต่อไป" at bounding box center [266, 162] width 26 height 11
